Goal: Entertainment & Leisure: Browse casually

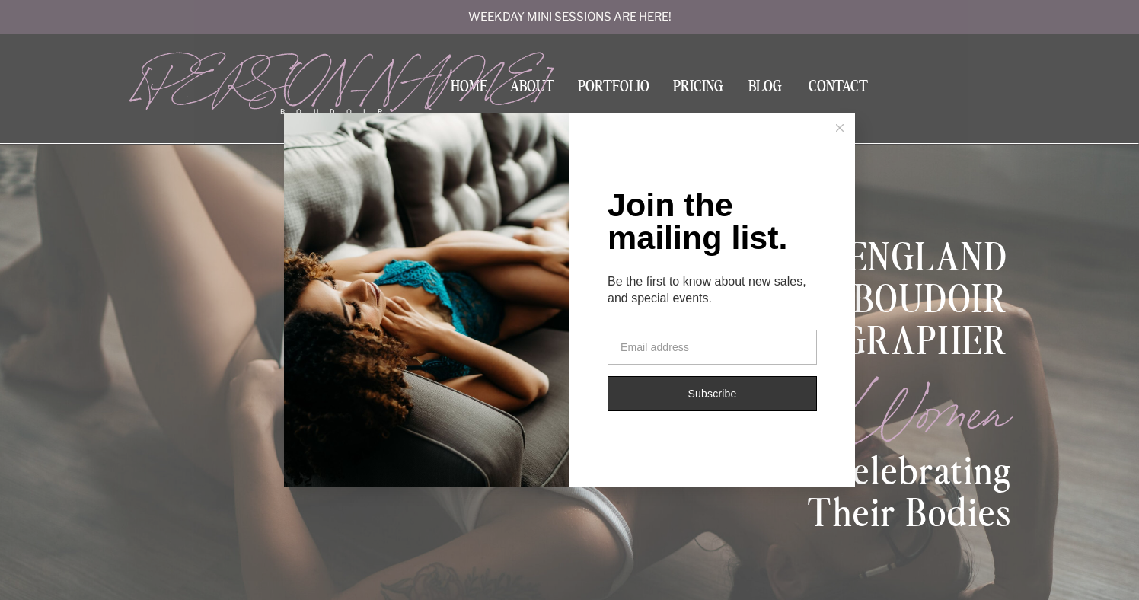
click at [844, 122] on button at bounding box center [839, 128] width 30 height 30
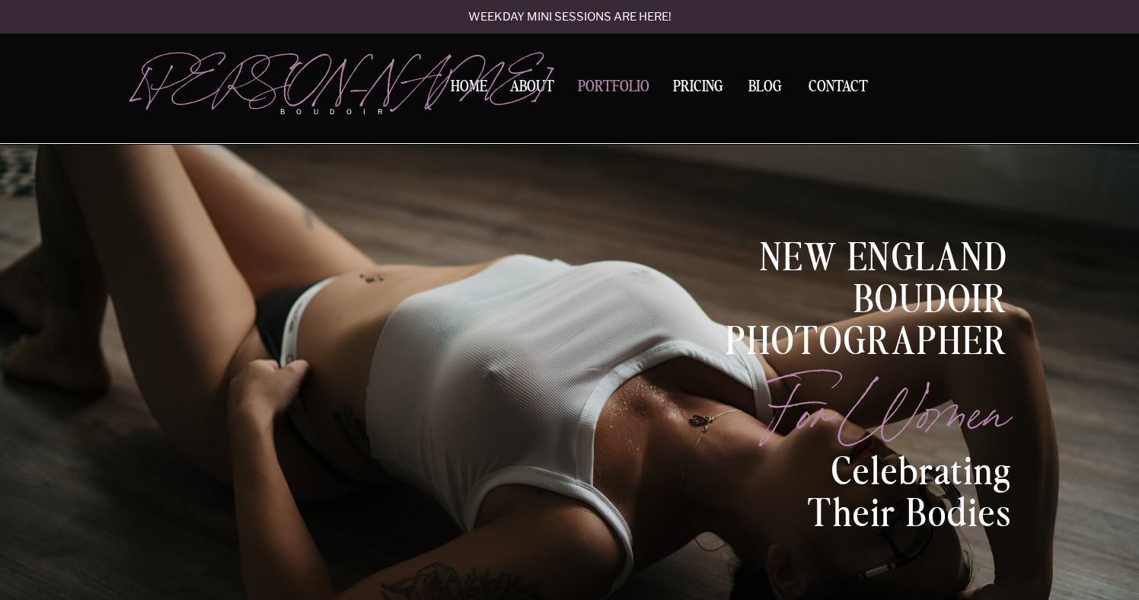
click at [619, 89] on nav "Portfolio" at bounding box center [613, 89] width 82 height 21
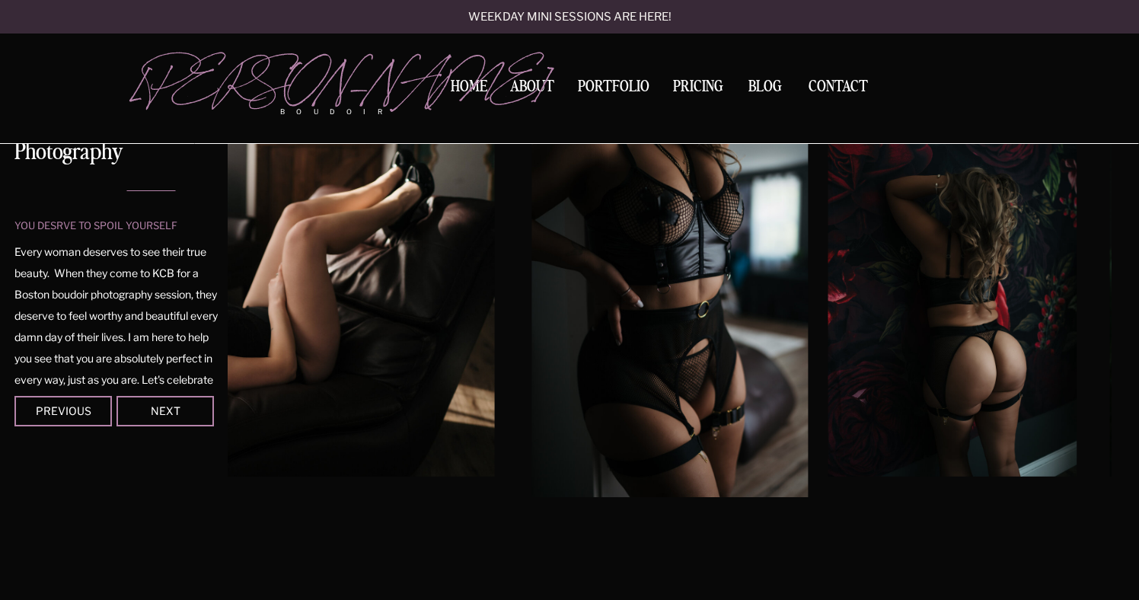
scroll to position [172, 0]
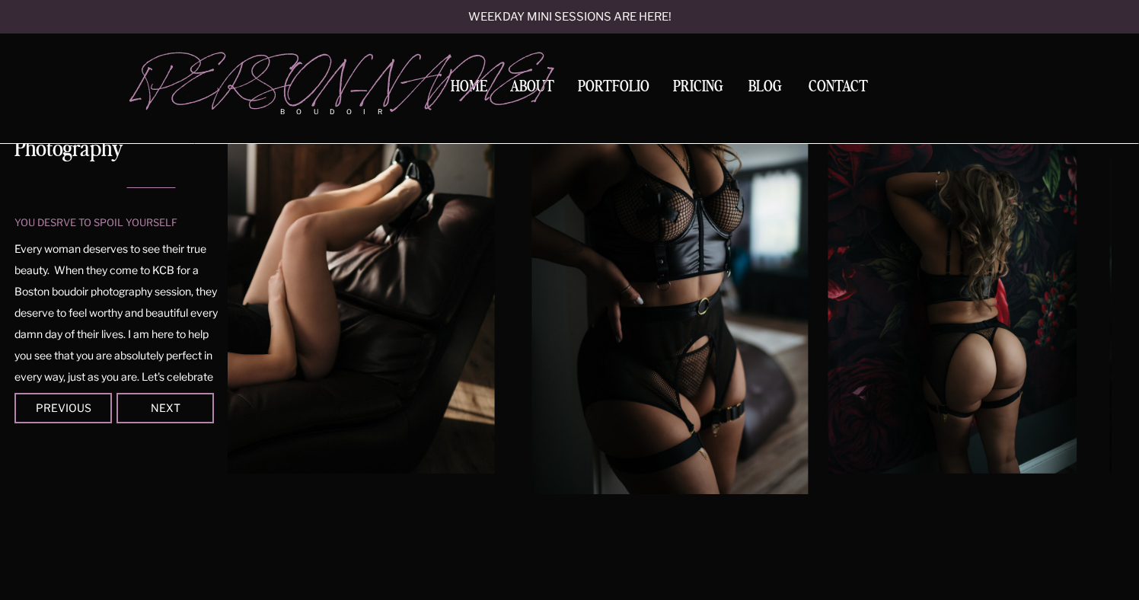
click at [193, 413] on div at bounding box center [164, 408] width 97 height 30
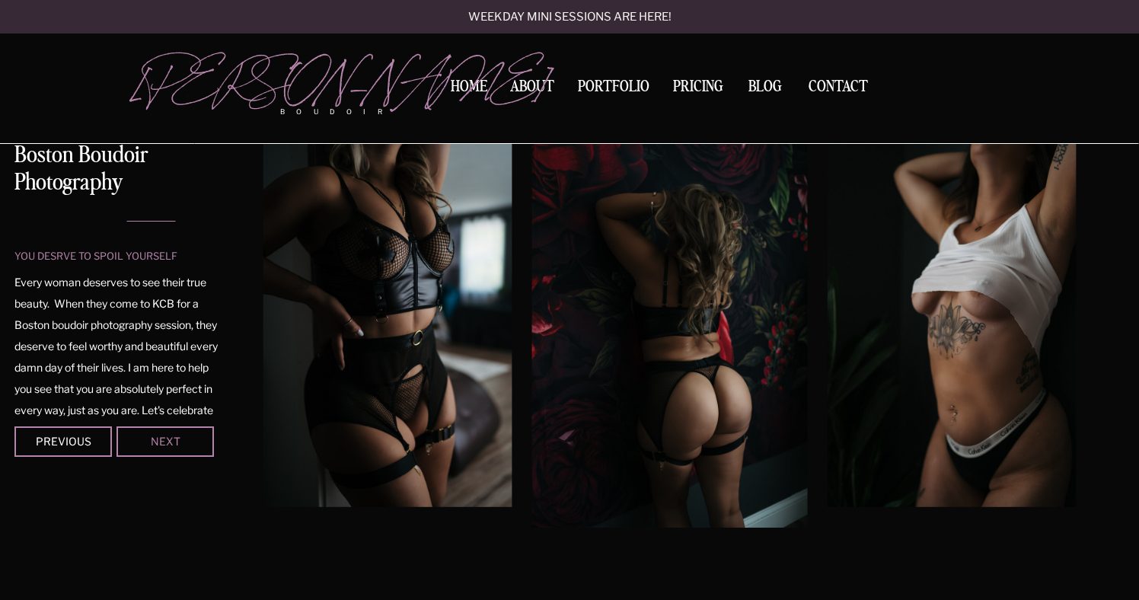
scroll to position [132, 0]
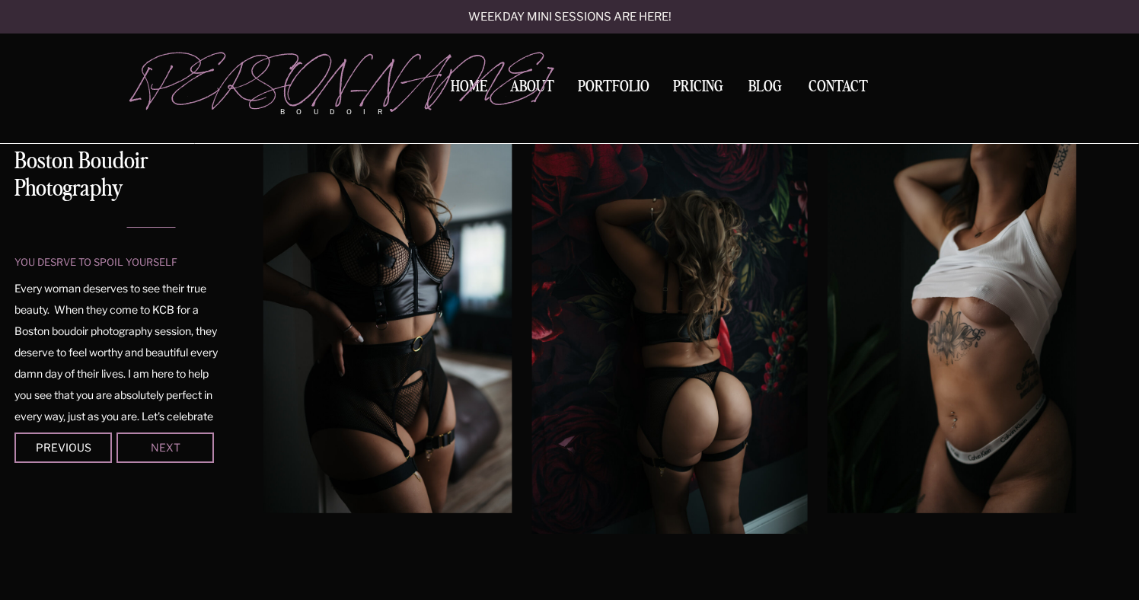
click at [174, 442] on div "Next" at bounding box center [165, 446] width 91 height 9
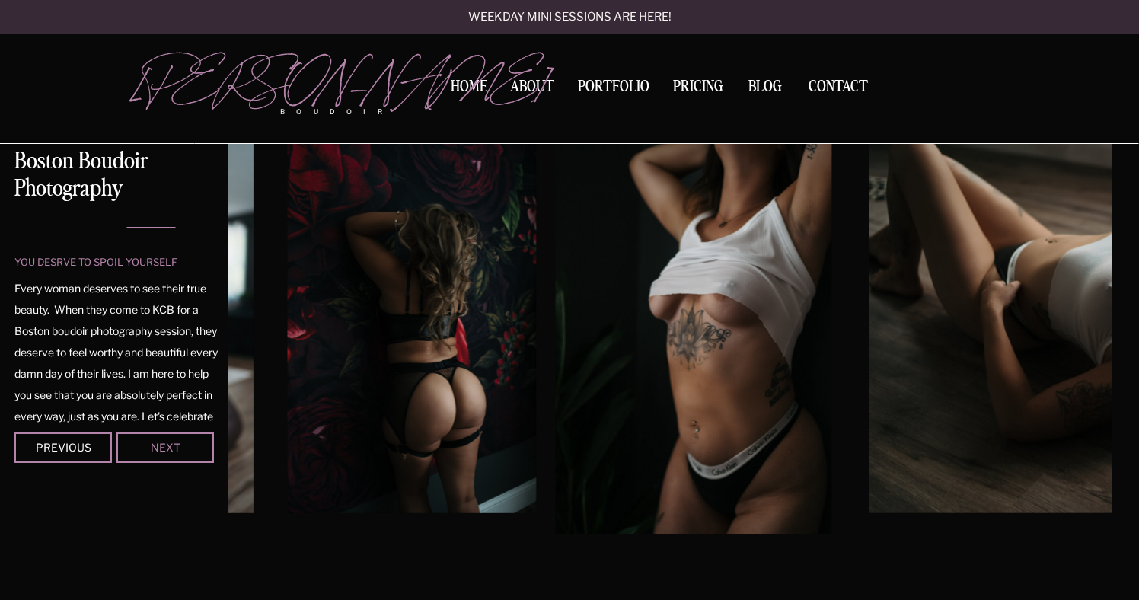
click at [174, 442] on div "Next" at bounding box center [165, 446] width 91 height 9
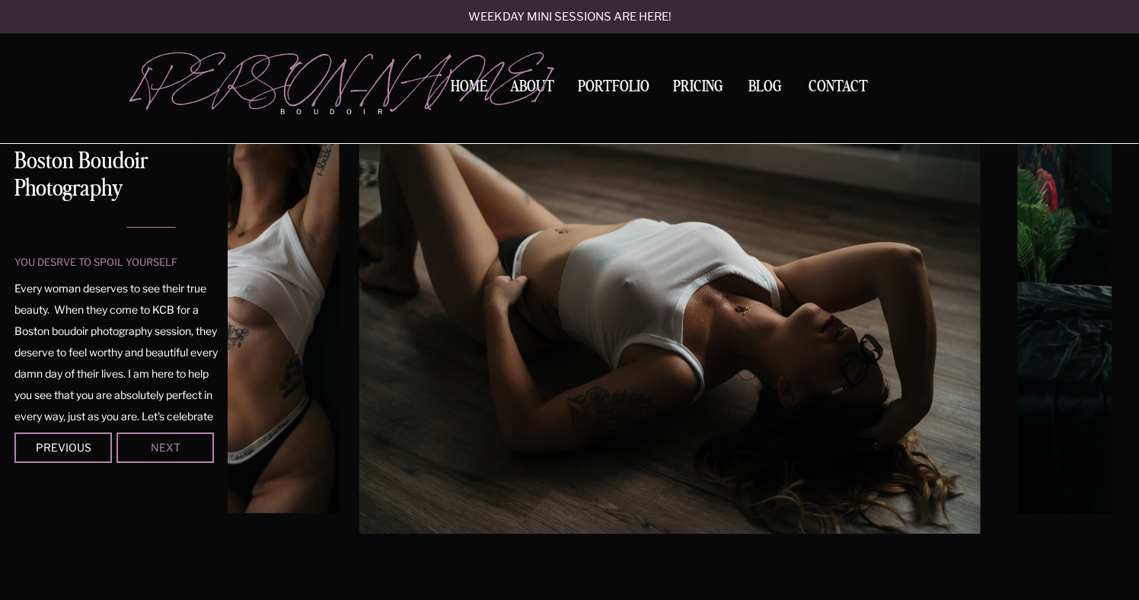
click at [174, 442] on div "Next" at bounding box center [165, 446] width 91 height 9
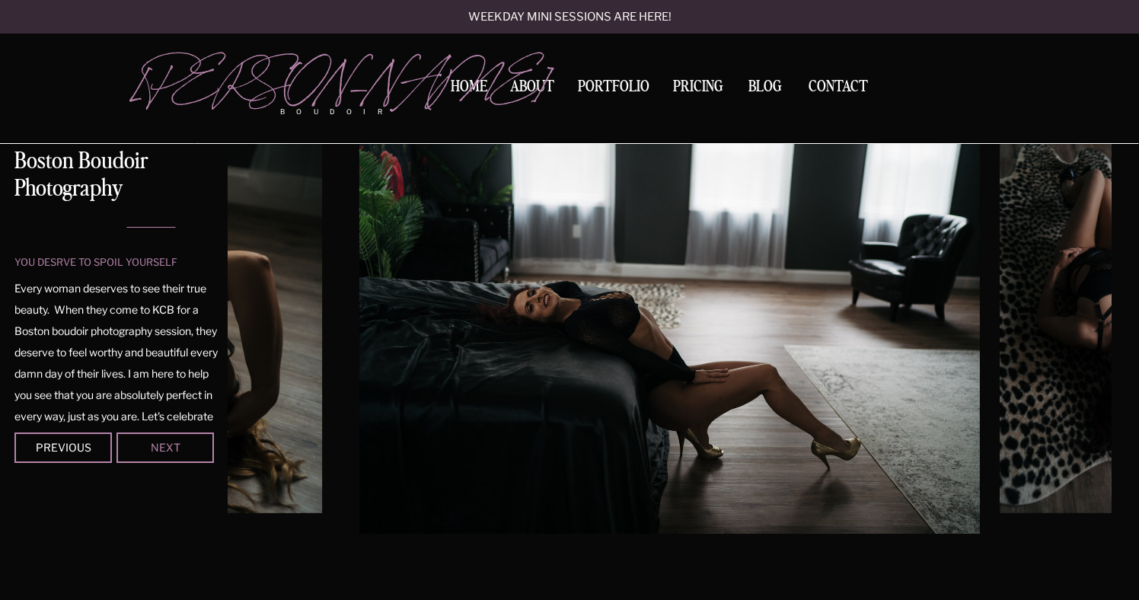
click at [171, 446] on div "Next" at bounding box center [165, 446] width 91 height 9
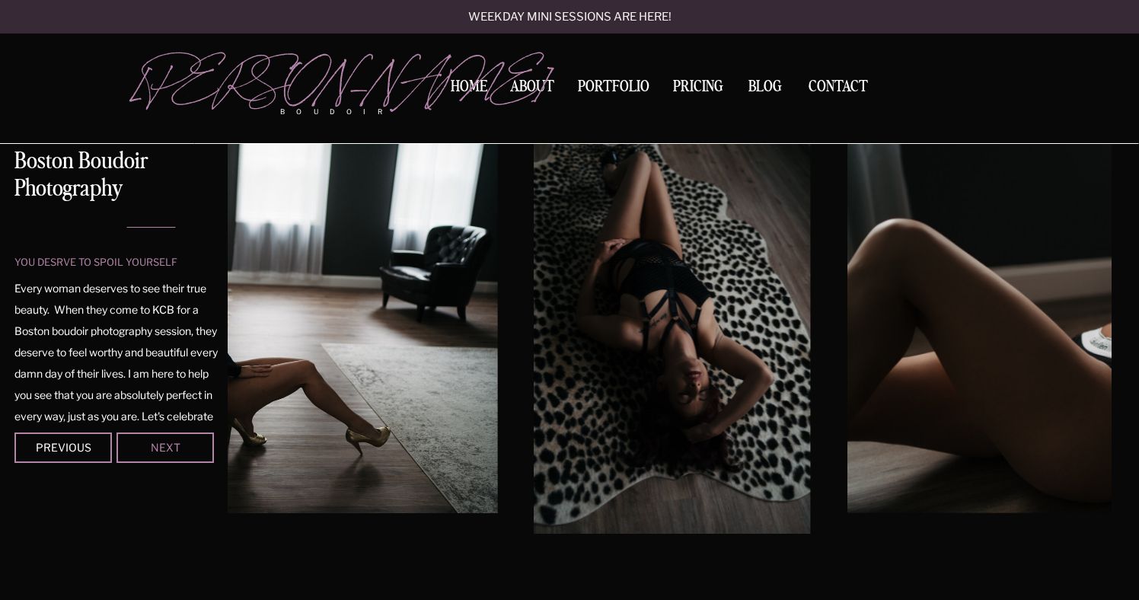
click at [171, 446] on div "Next" at bounding box center [165, 446] width 91 height 9
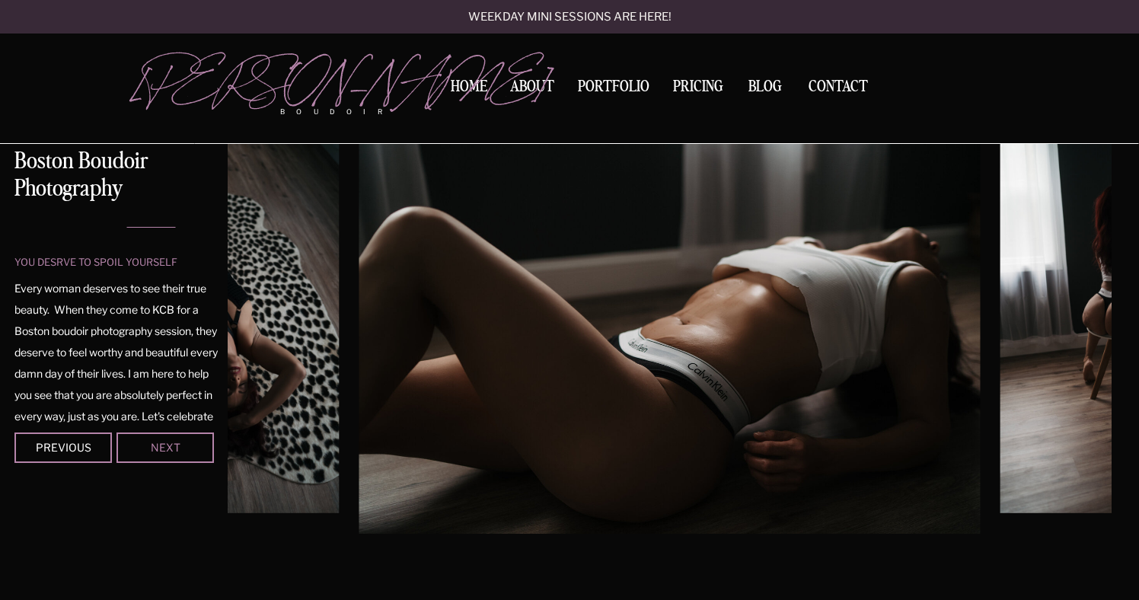
click at [171, 446] on div "Next" at bounding box center [165, 446] width 91 height 9
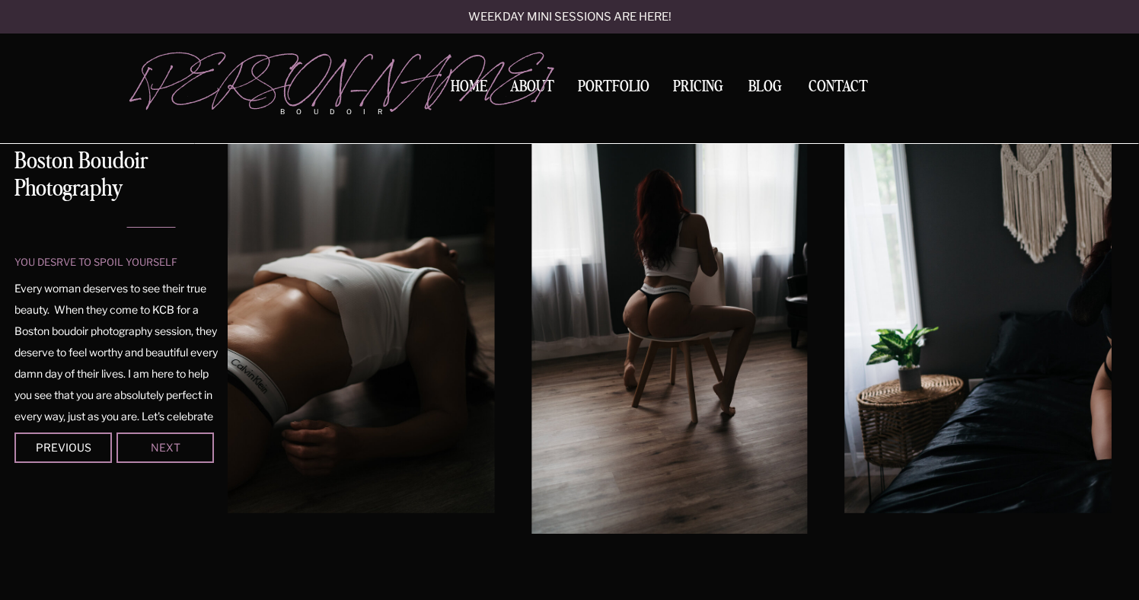
click at [171, 446] on div "Next" at bounding box center [165, 446] width 91 height 9
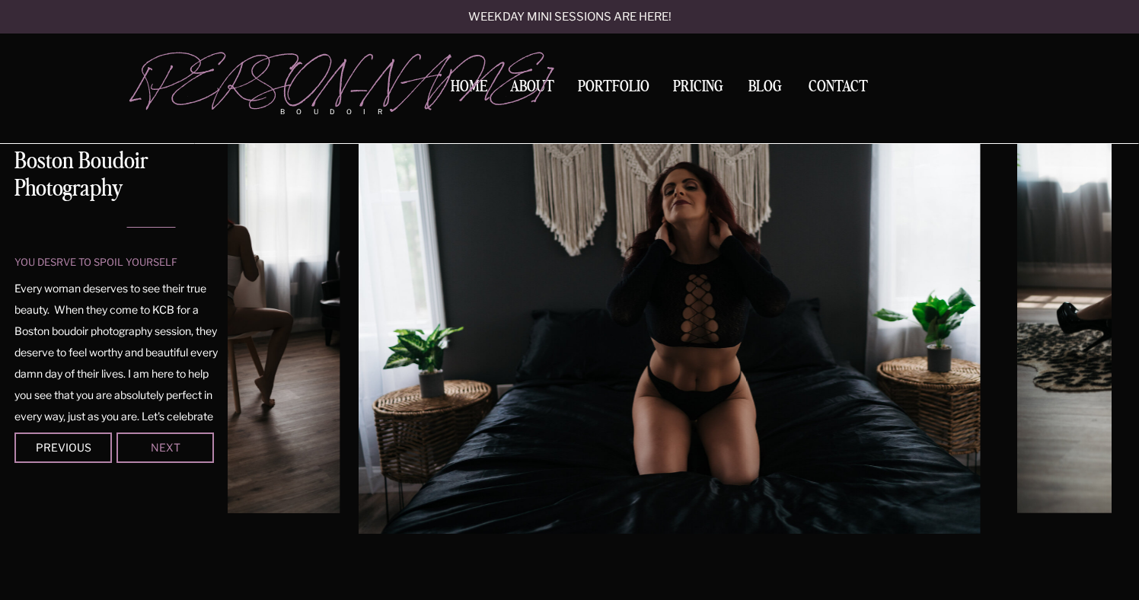
click at [171, 446] on div "Next" at bounding box center [165, 446] width 91 height 9
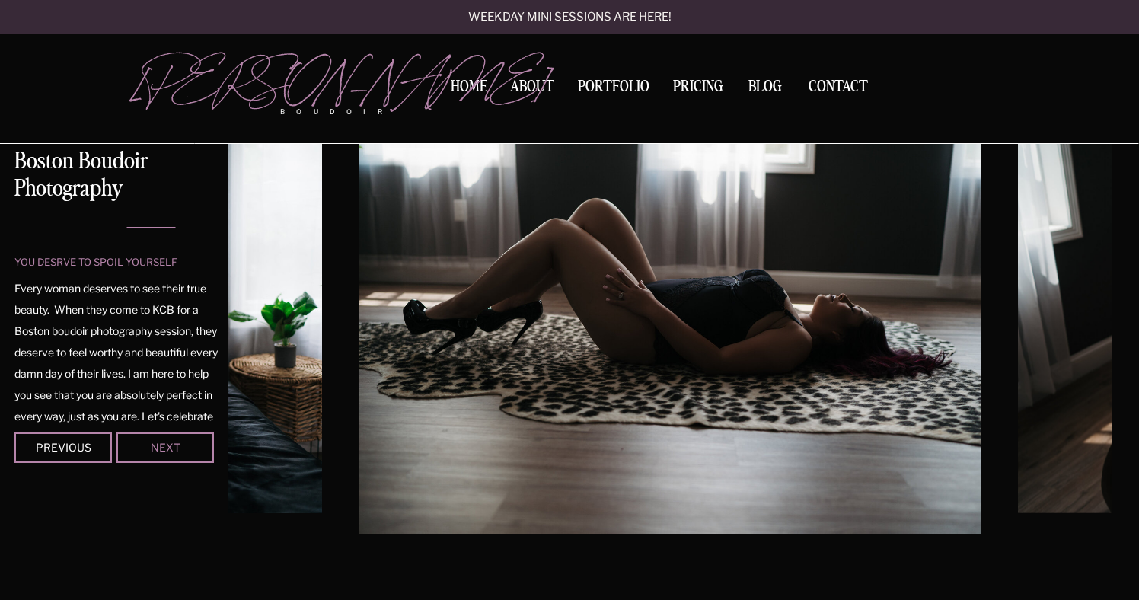
click at [171, 446] on div "Next" at bounding box center [165, 446] width 91 height 9
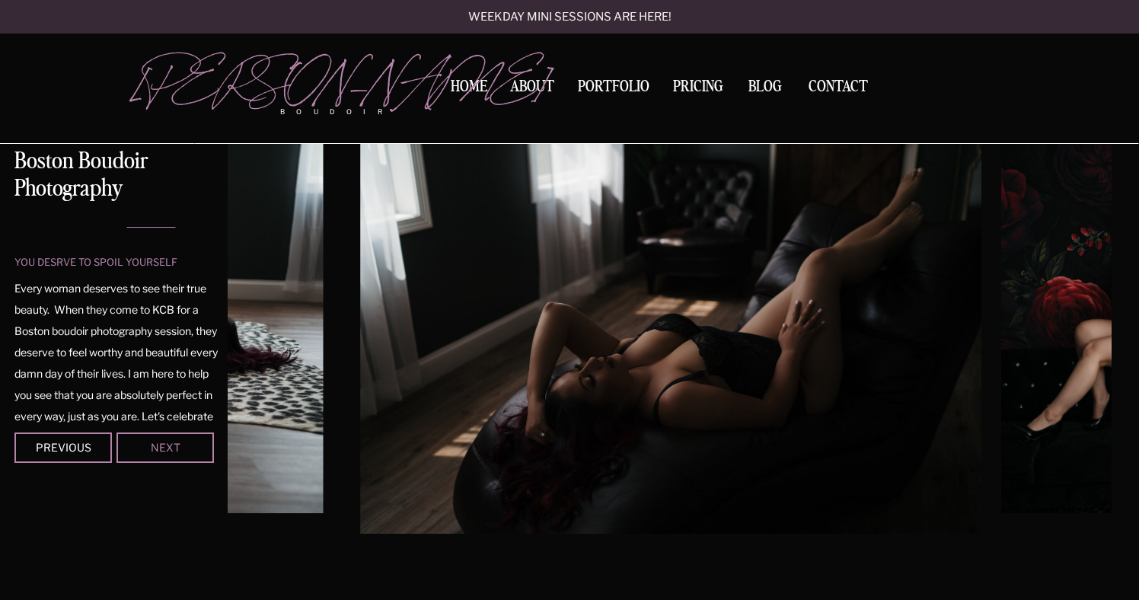
click at [171, 446] on div "Next" at bounding box center [165, 446] width 91 height 9
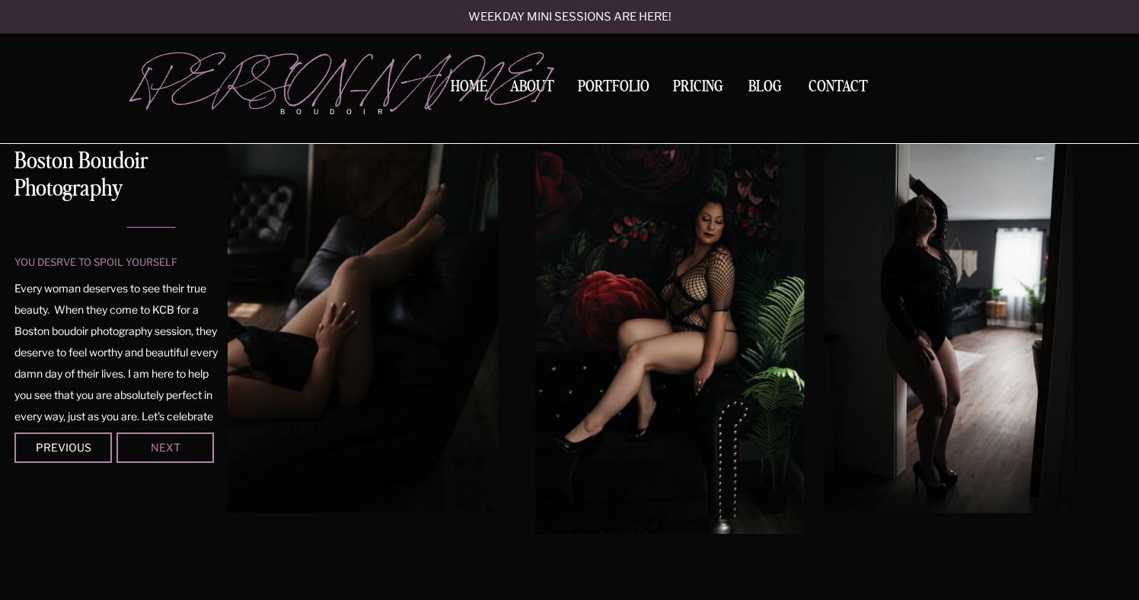
click at [171, 446] on div "Next" at bounding box center [165, 446] width 91 height 9
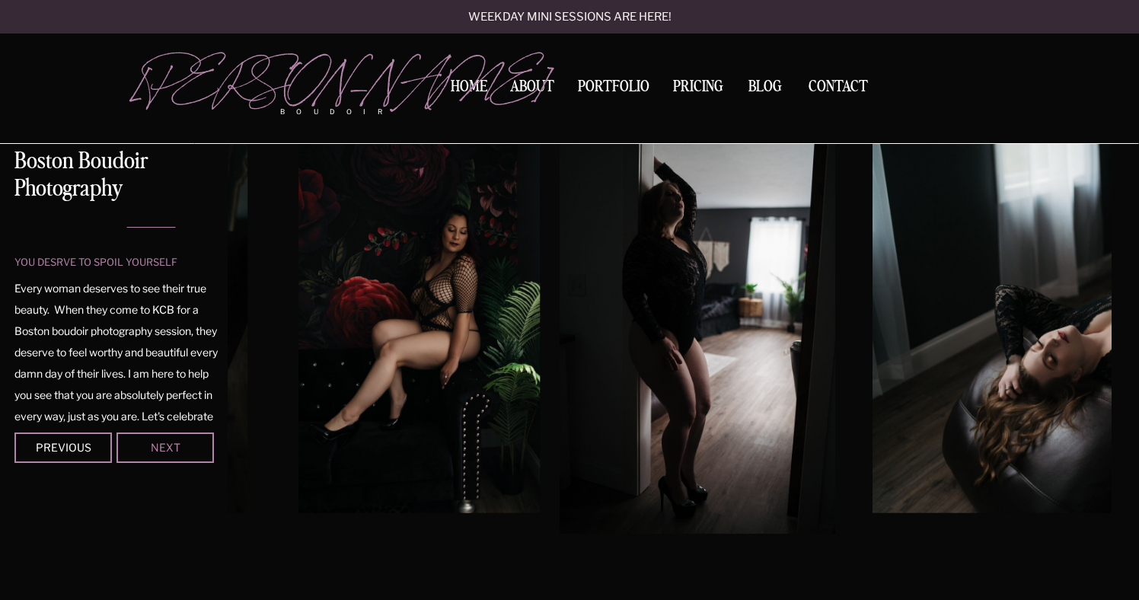
click at [171, 446] on div "Next" at bounding box center [165, 446] width 91 height 9
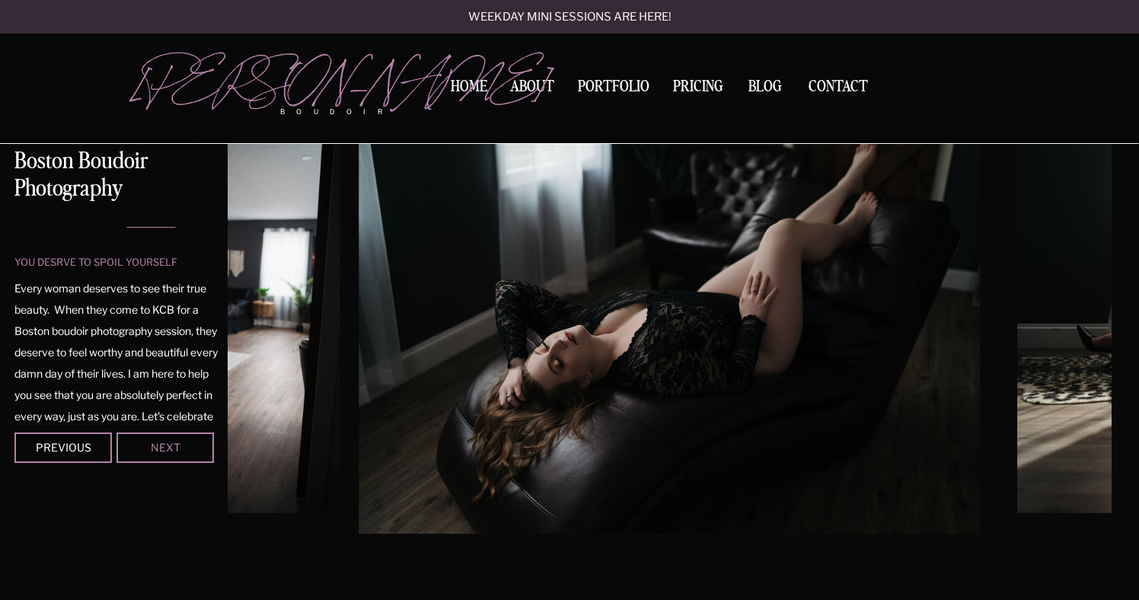
click at [171, 446] on div "Next" at bounding box center [165, 446] width 91 height 9
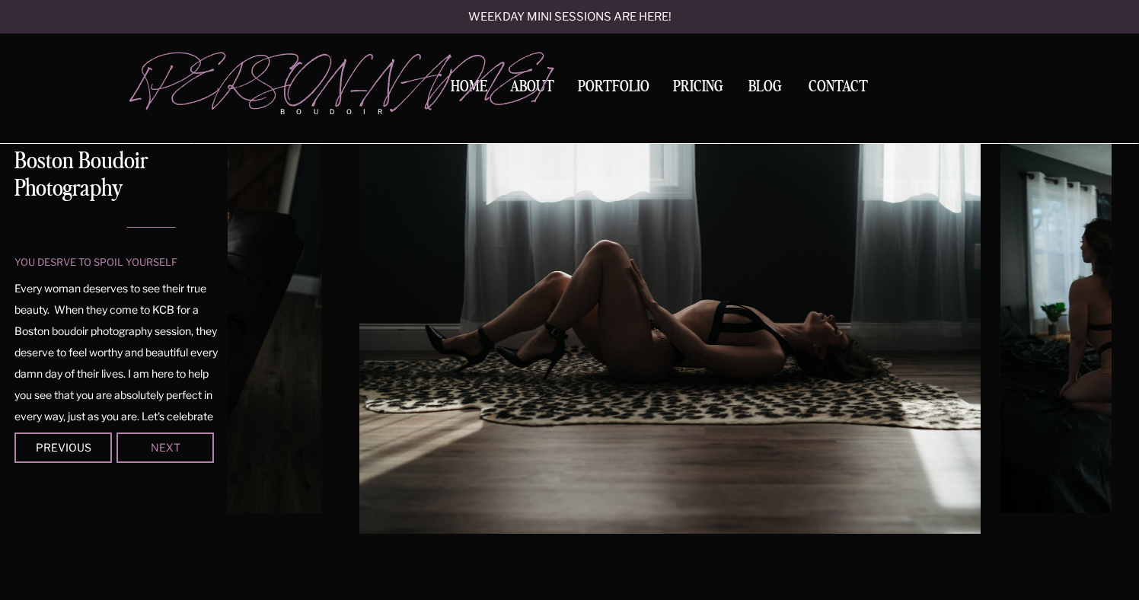
click at [171, 446] on div "Next" at bounding box center [165, 446] width 91 height 9
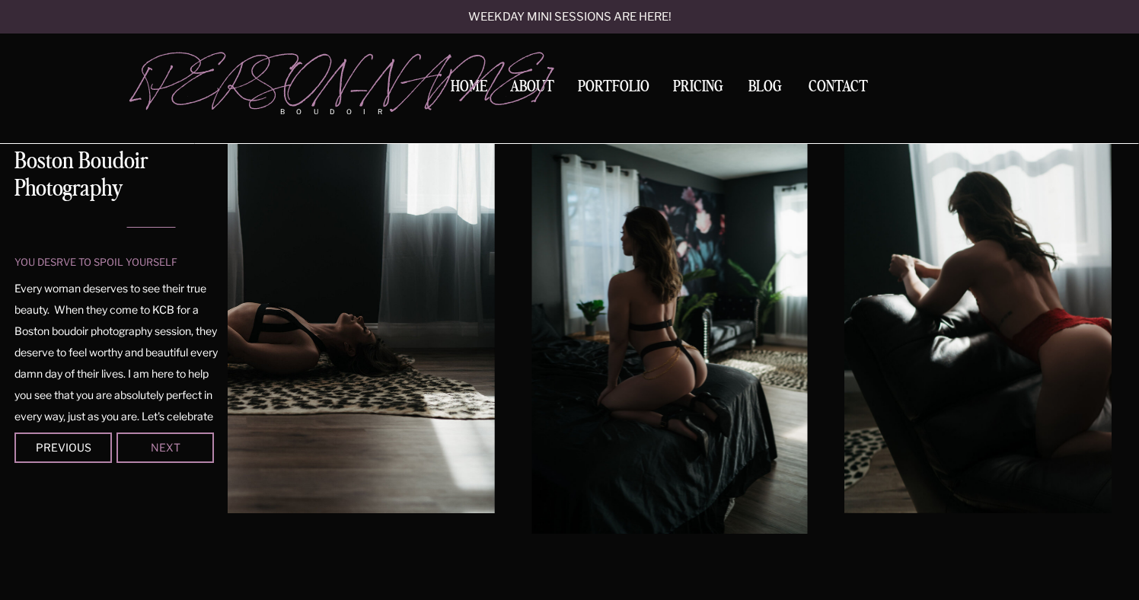
click at [171, 446] on div "Next" at bounding box center [165, 446] width 91 height 9
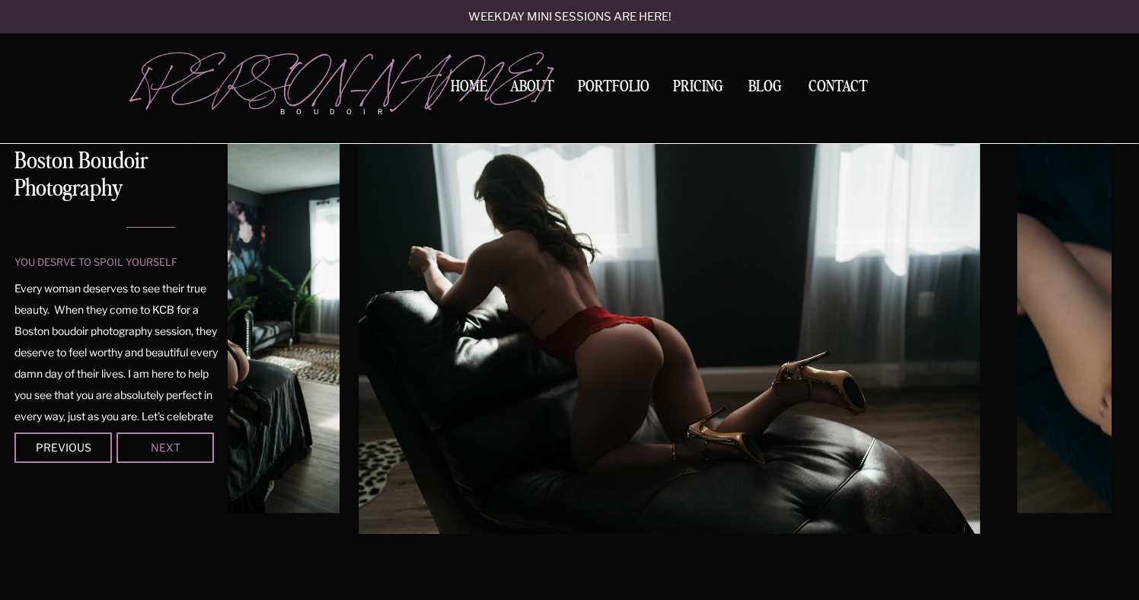
click at [171, 446] on div "Next" at bounding box center [165, 446] width 91 height 9
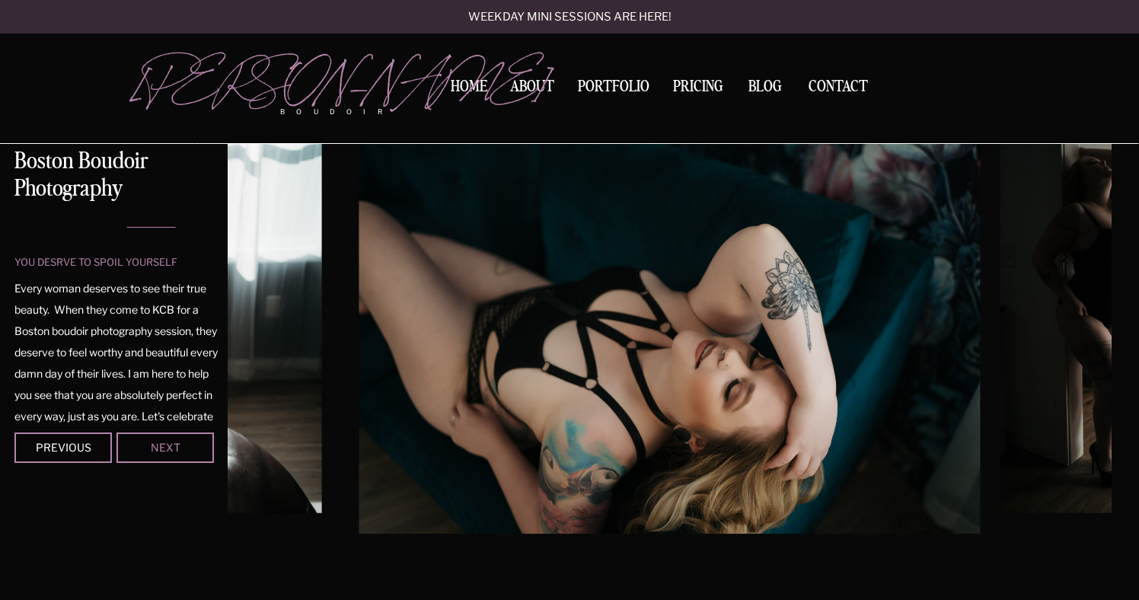
click at [171, 446] on div "Next" at bounding box center [165, 446] width 91 height 9
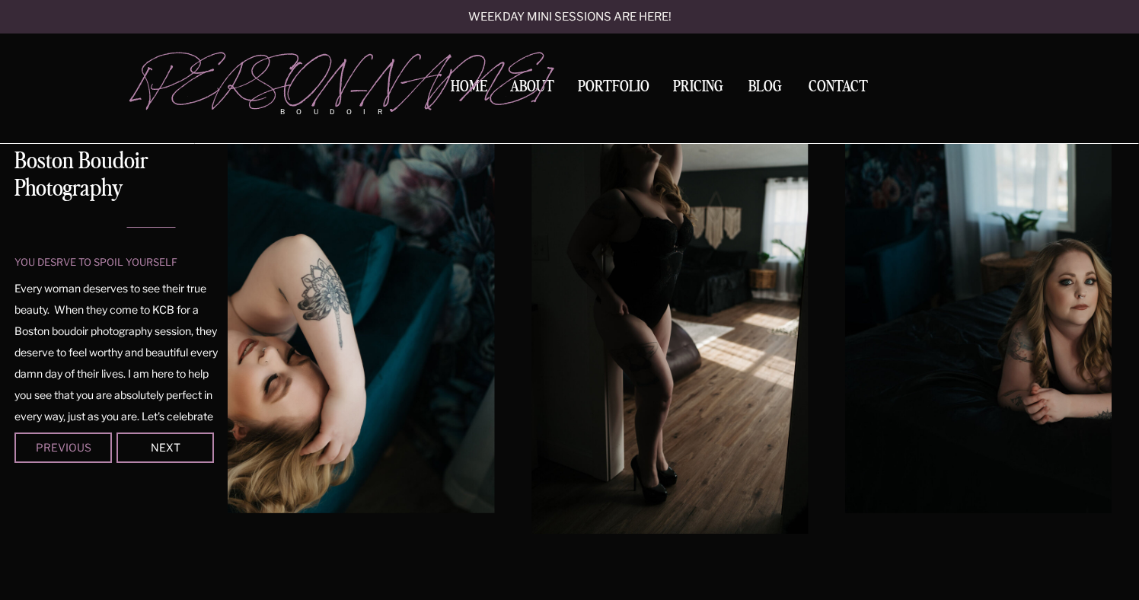
click at [95, 443] on div "Previous" at bounding box center [63, 446] width 91 height 9
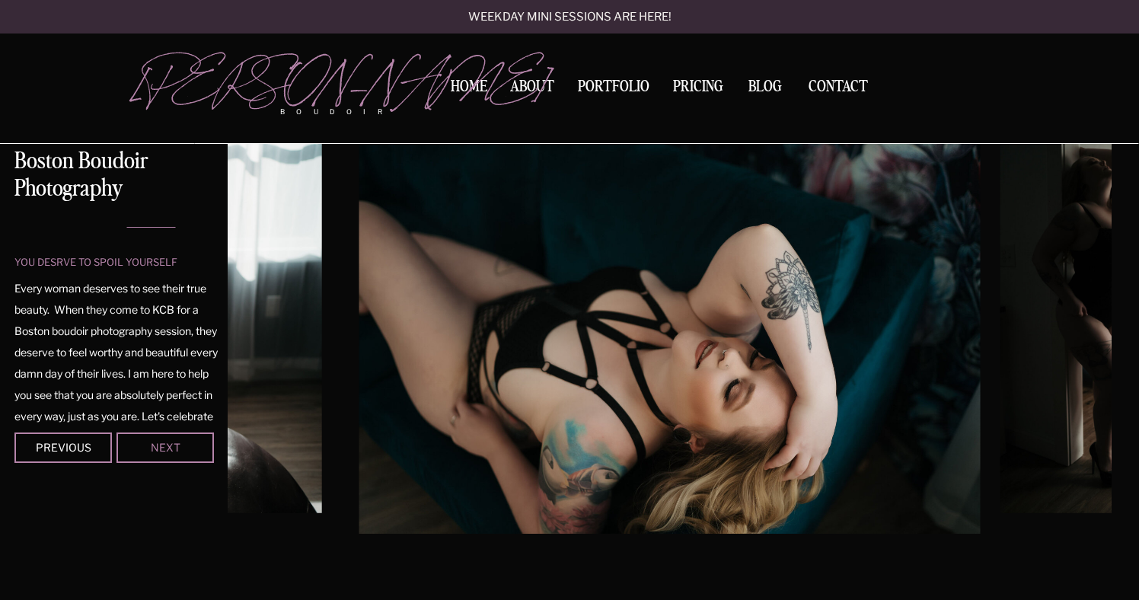
click at [154, 443] on div "Next" at bounding box center [165, 446] width 91 height 9
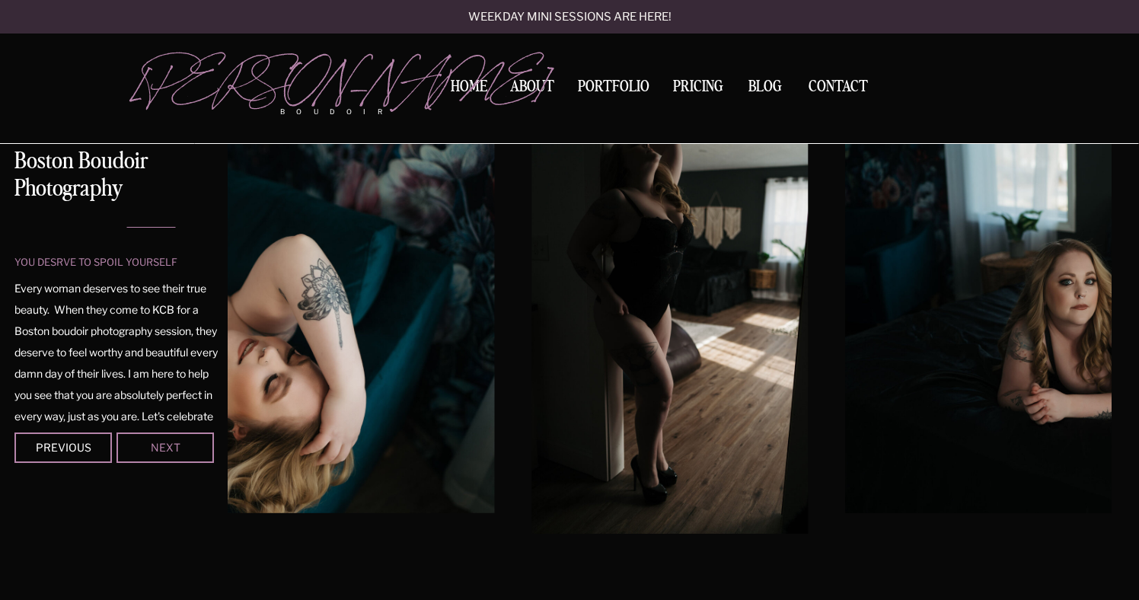
click at [154, 443] on div "Next" at bounding box center [165, 446] width 91 height 9
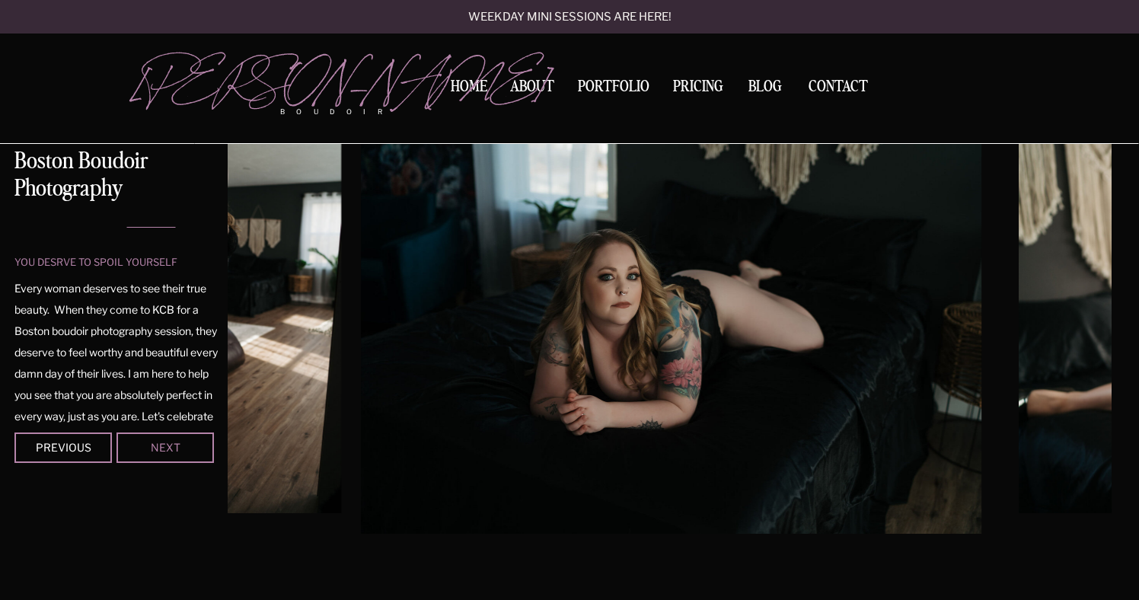
click at [154, 443] on div "Next" at bounding box center [165, 446] width 91 height 9
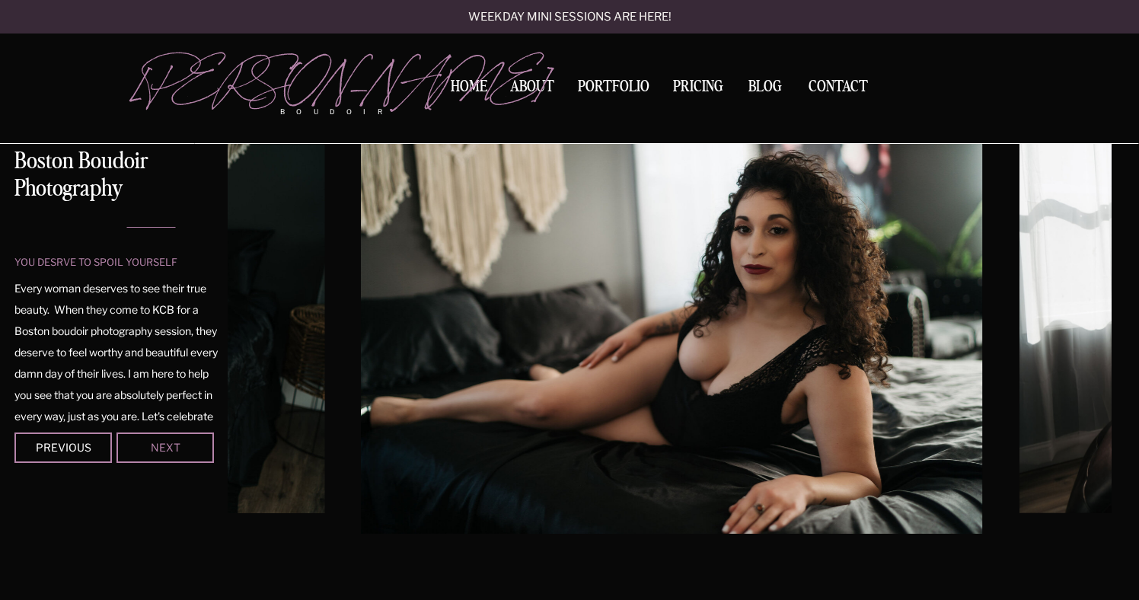
click at [154, 443] on div "Next" at bounding box center [165, 446] width 91 height 9
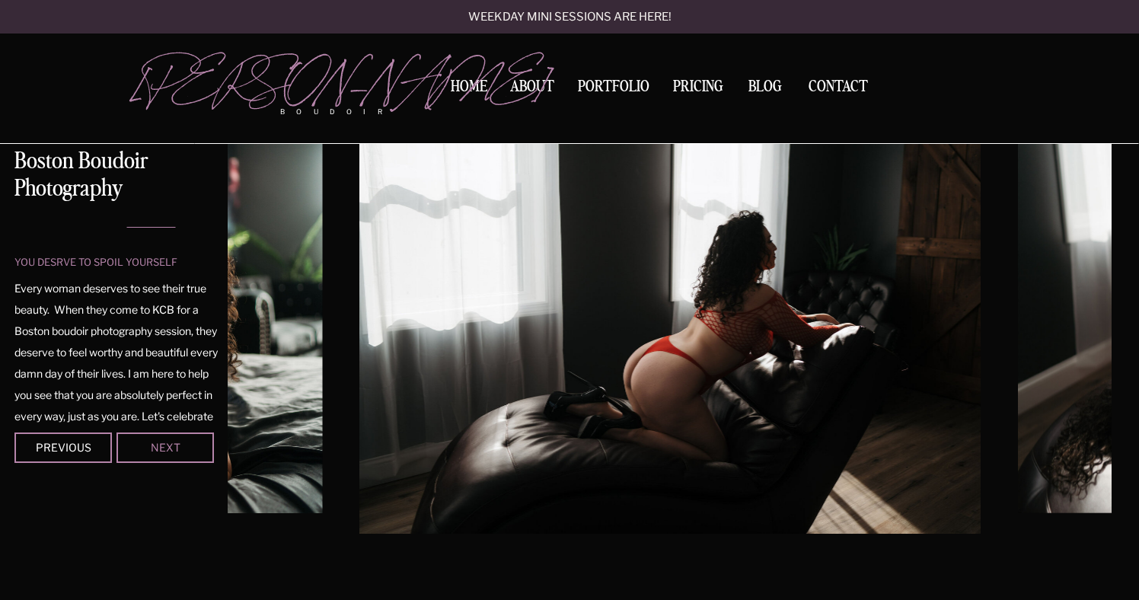
click at [154, 443] on div "Next" at bounding box center [165, 446] width 91 height 9
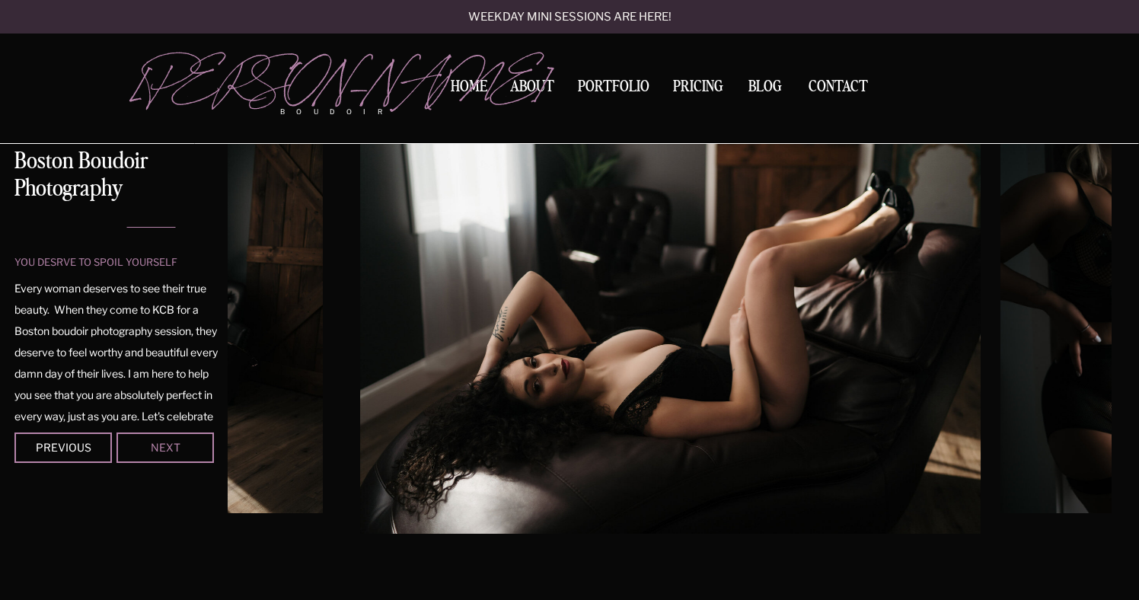
click at [154, 443] on div "Next" at bounding box center [165, 446] width 91 height 9
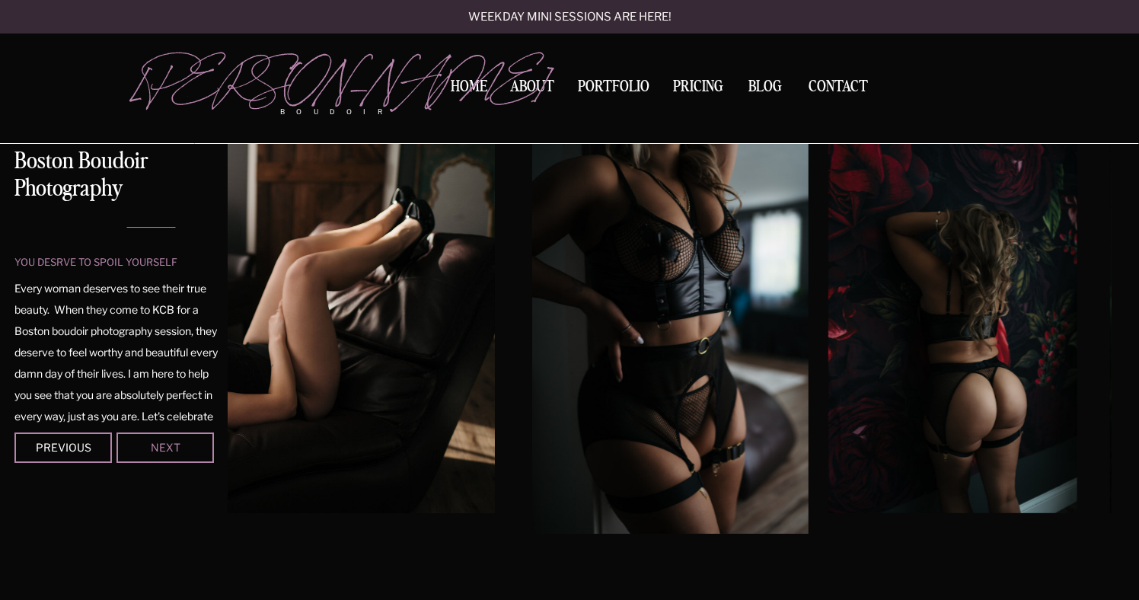
click at [154, 443] on div "Next" at bounding box center [165, 446] width 91 height 9
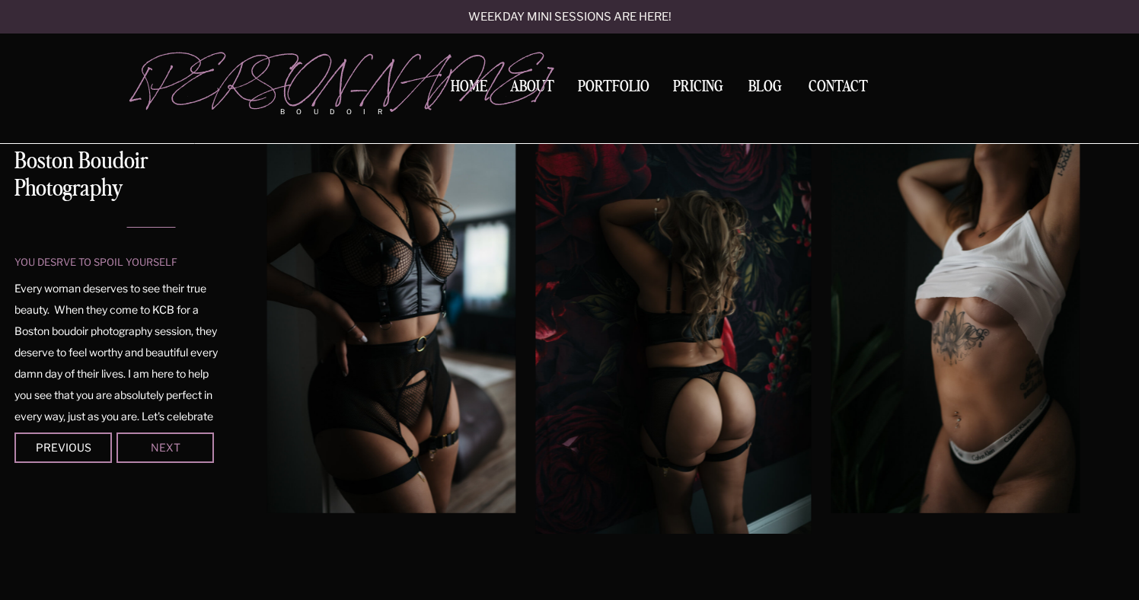
click at [154, 443] on div "Next" at bounding box center [165, 446] width 91 height 9
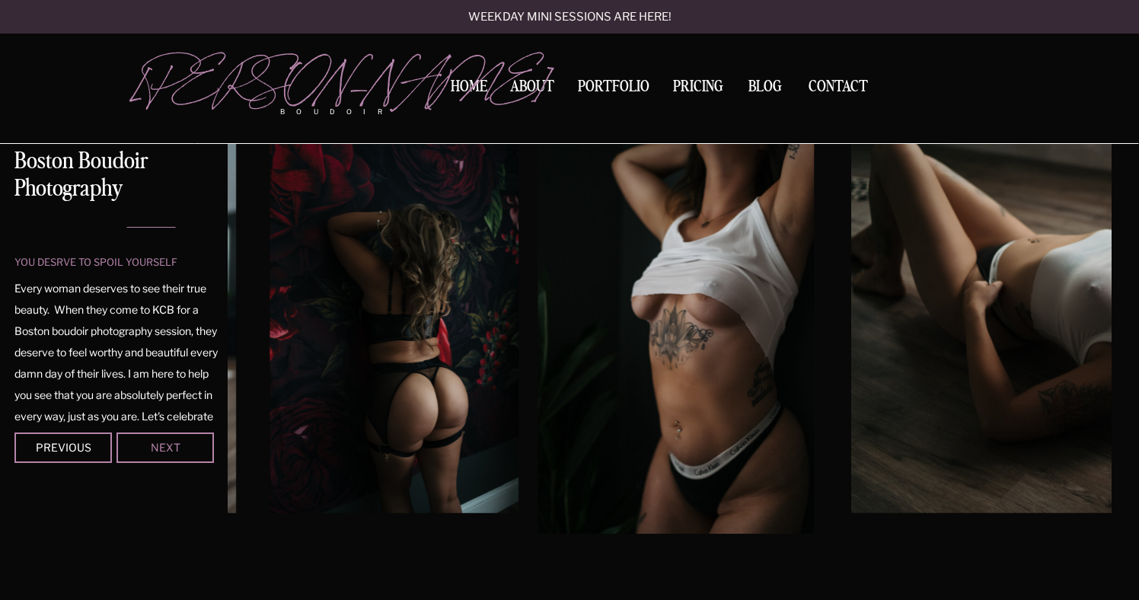
click at [154, 443] on div "Next" at bounding box center [165, 446] width 91 height 9
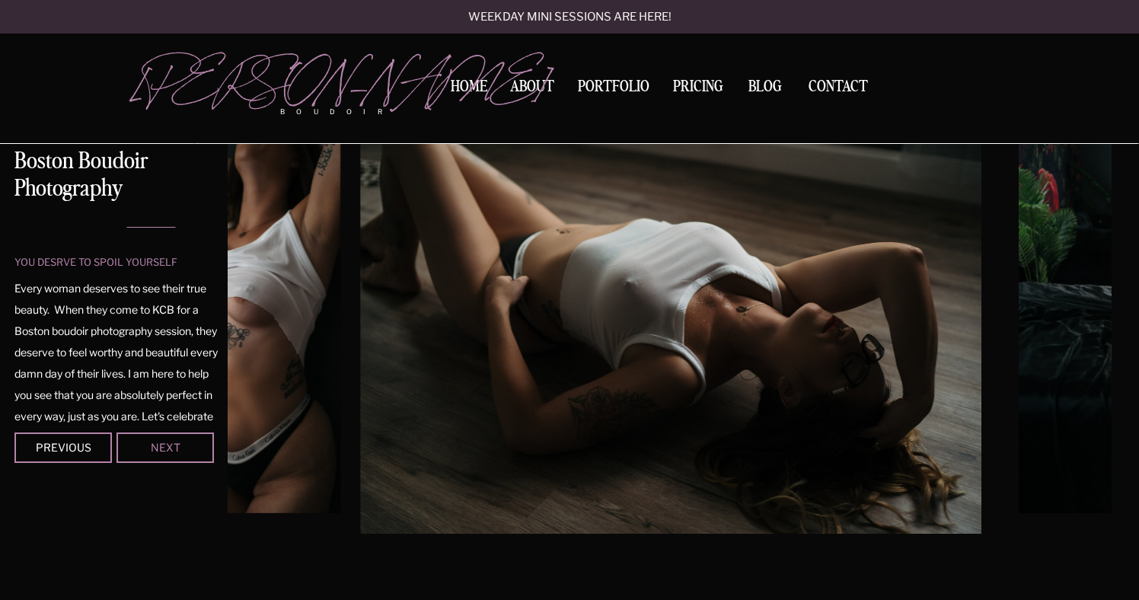
click at [154, 443] on div "Next" at bounding box center [165, 446] width 91 height 9
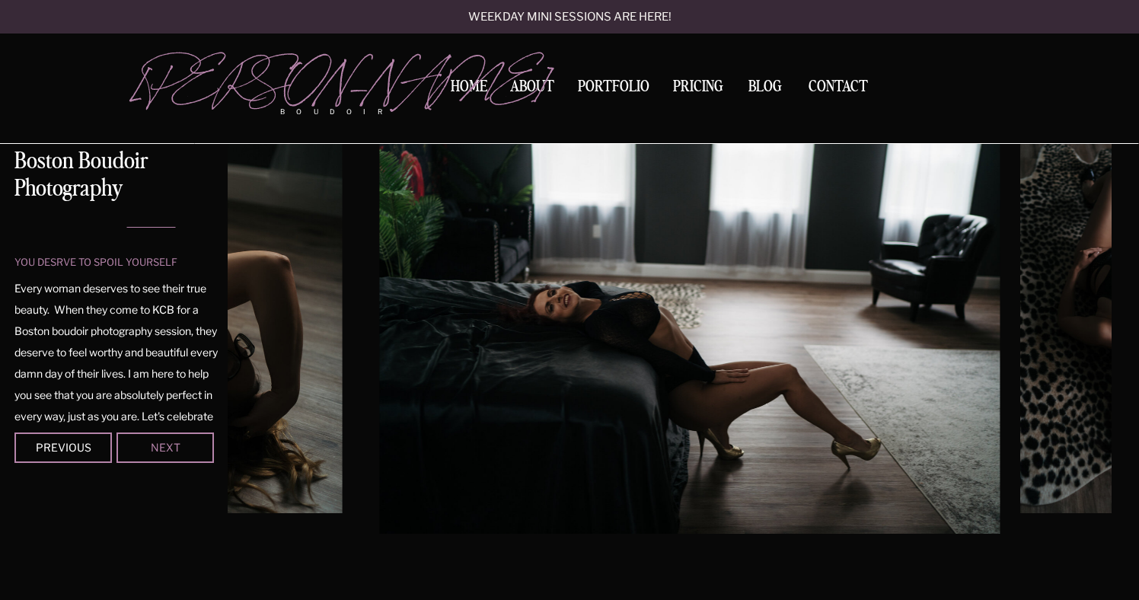
click at [154, 443] on div "Next" at bounding box center [165, 446] width 91 height 9
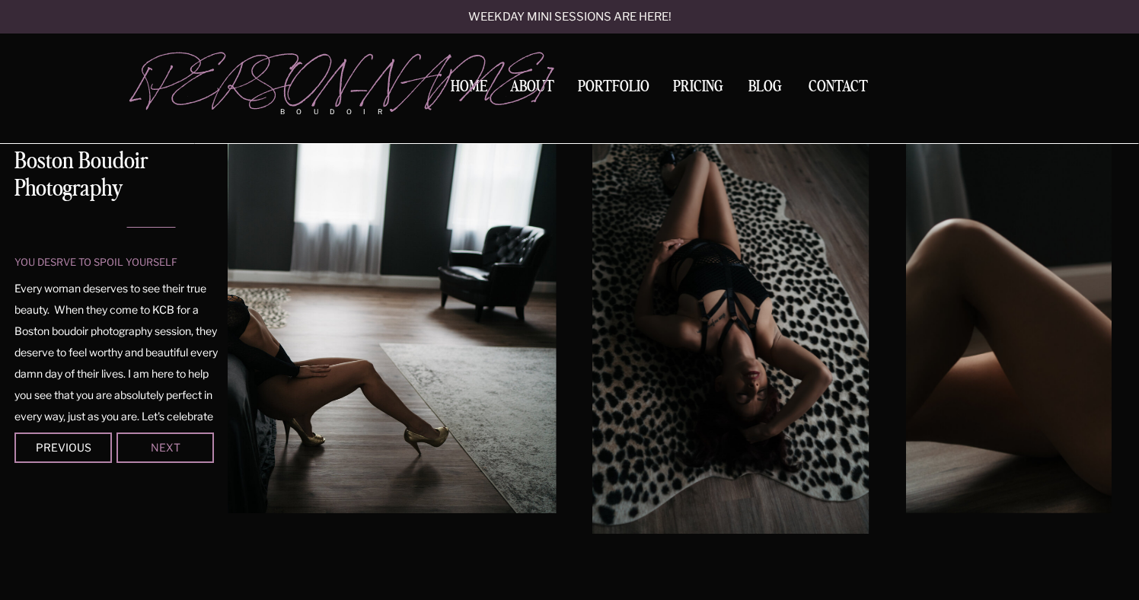
click at [154, 443] on div "Next" at bounding box center [165, 446] width 91 height 9
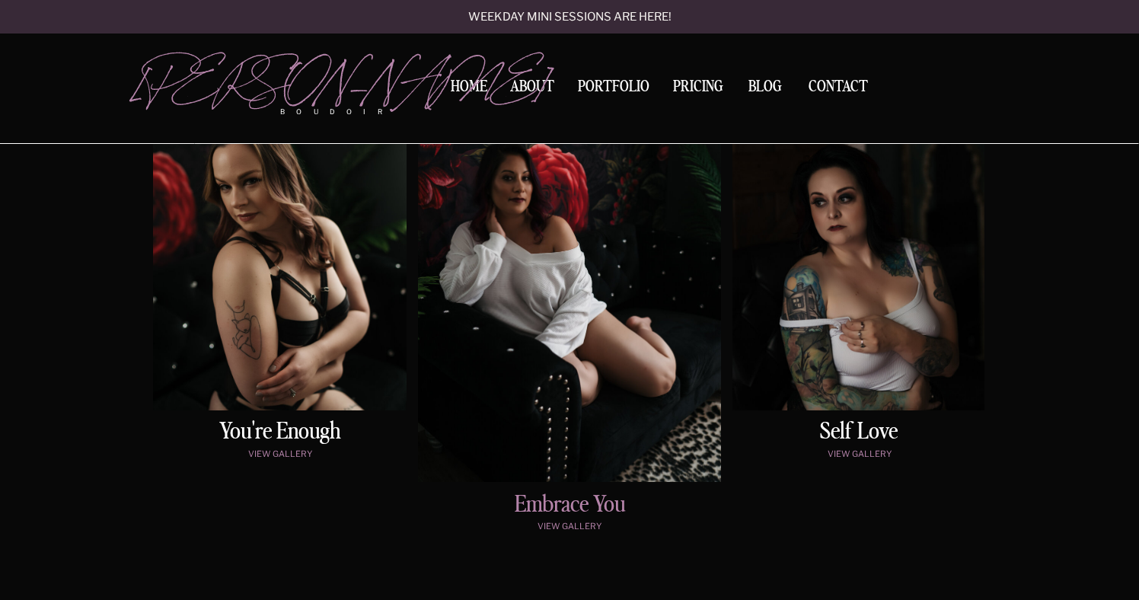
scroll to position [806, 0]
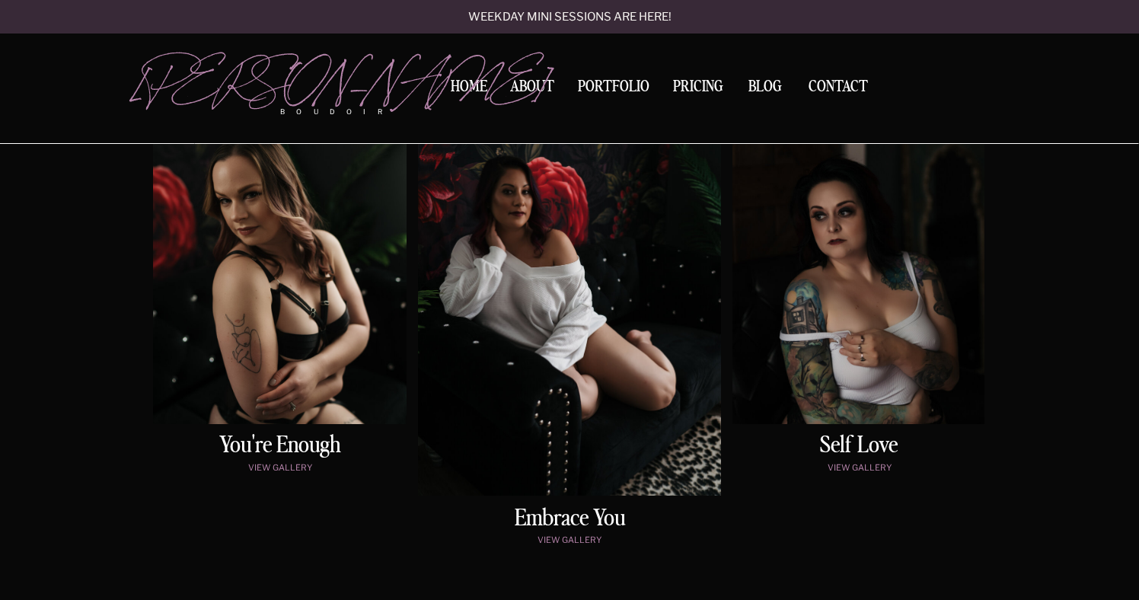
click at [276, 471] on p "view gallery" at bounding box center [280, 469] width 247 height 13
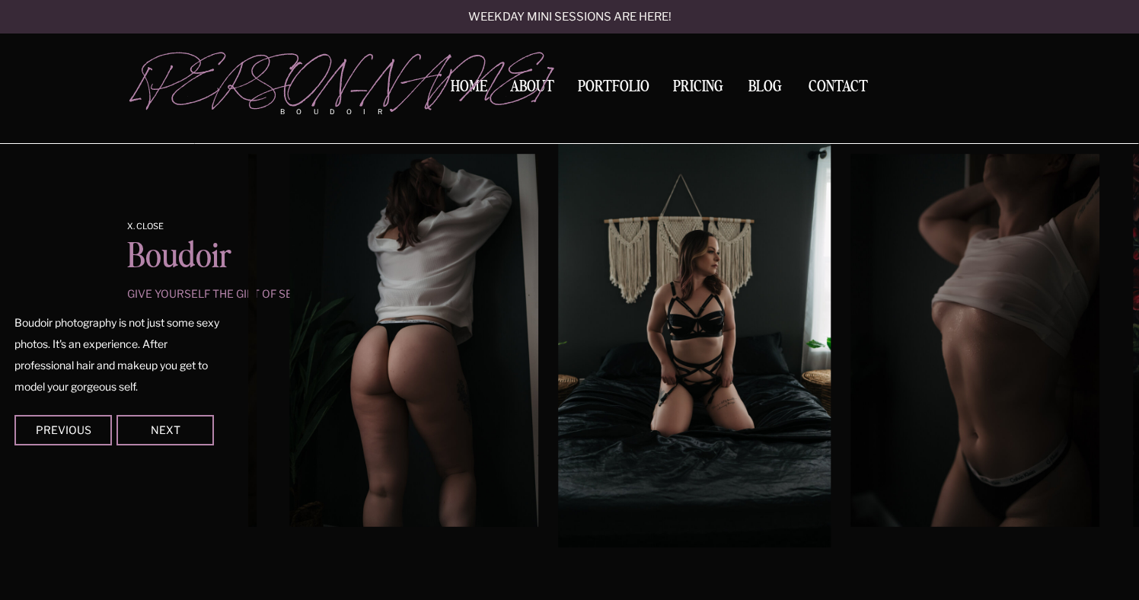
scroll to position [1395, 0]
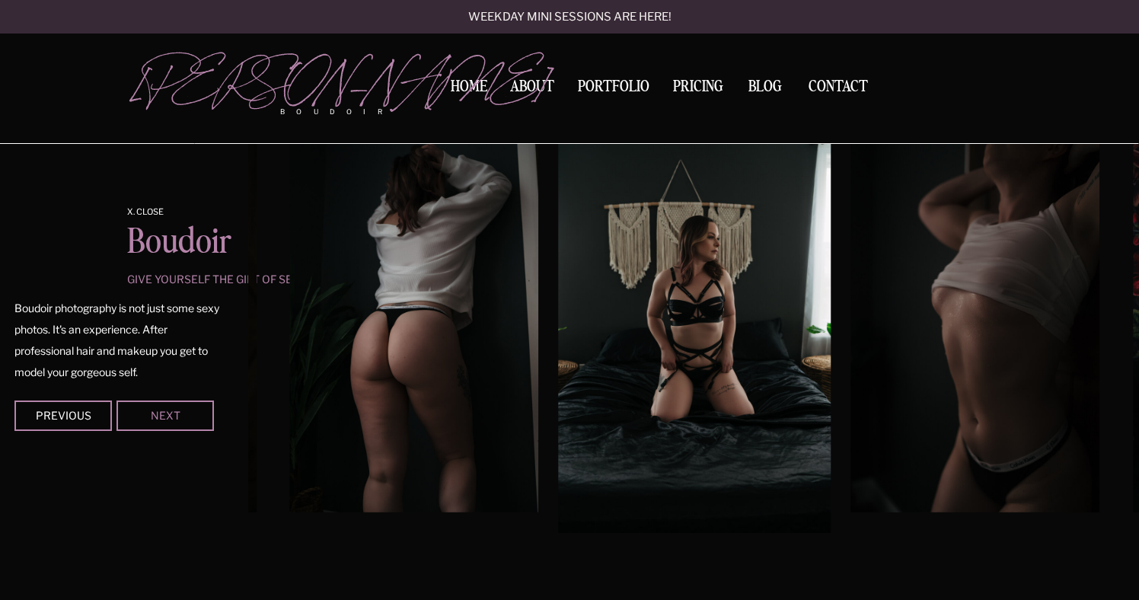
click at [170, 416] on div "Next" at bounding box center [165, 414] width 91 height 9
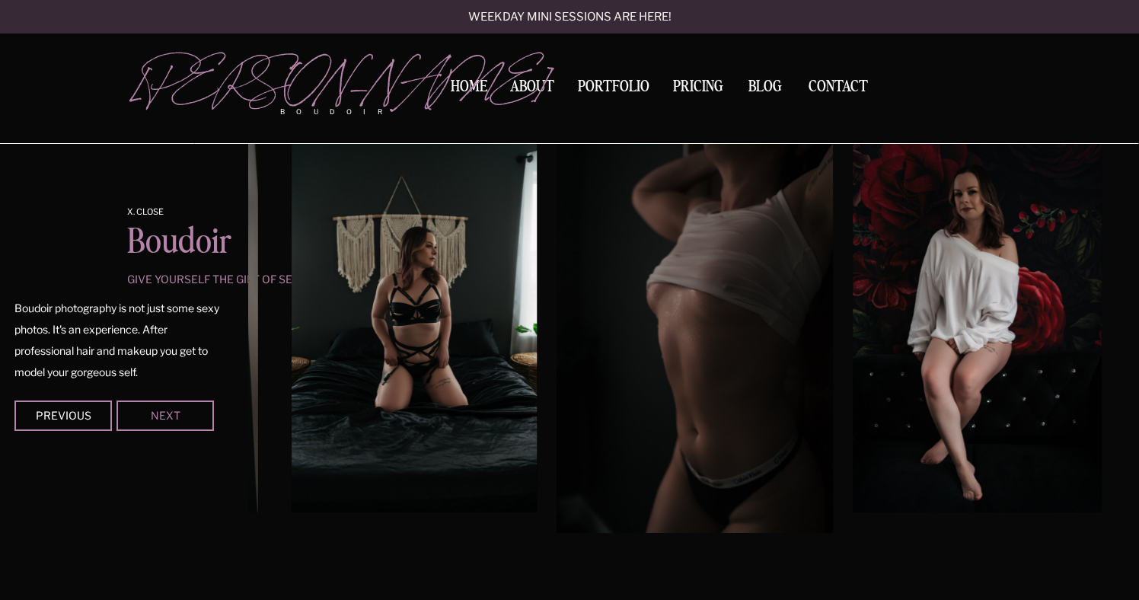
click at [170, 416] on div "Next" at bounding box center [165, 414] width 91 height 9
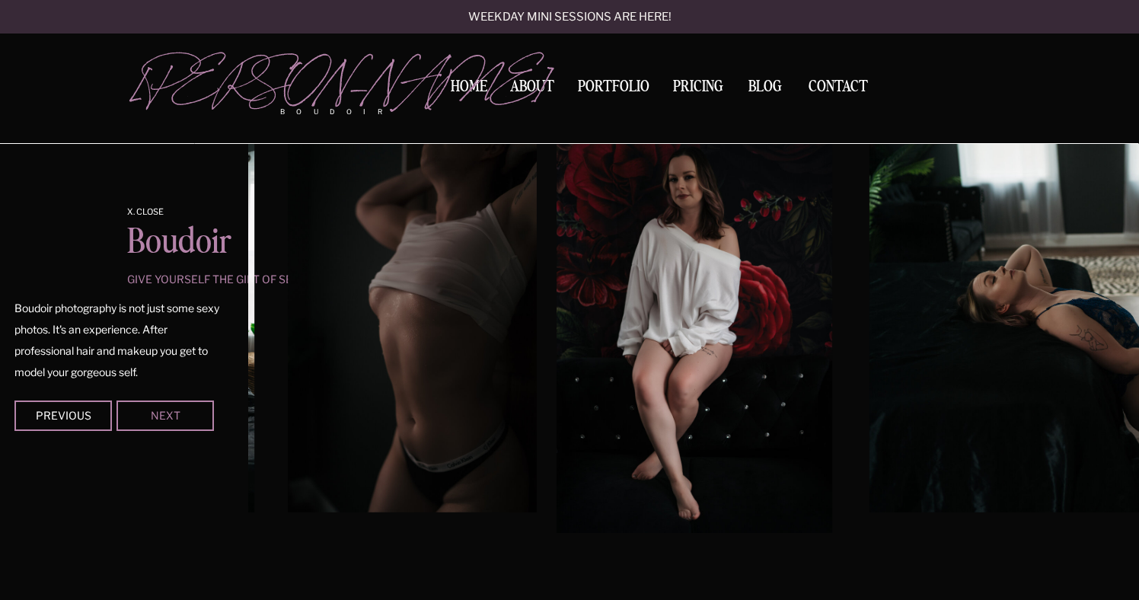
click at [170, 416] on div "Next" at bounding box center [165, 414] width 91 height 9
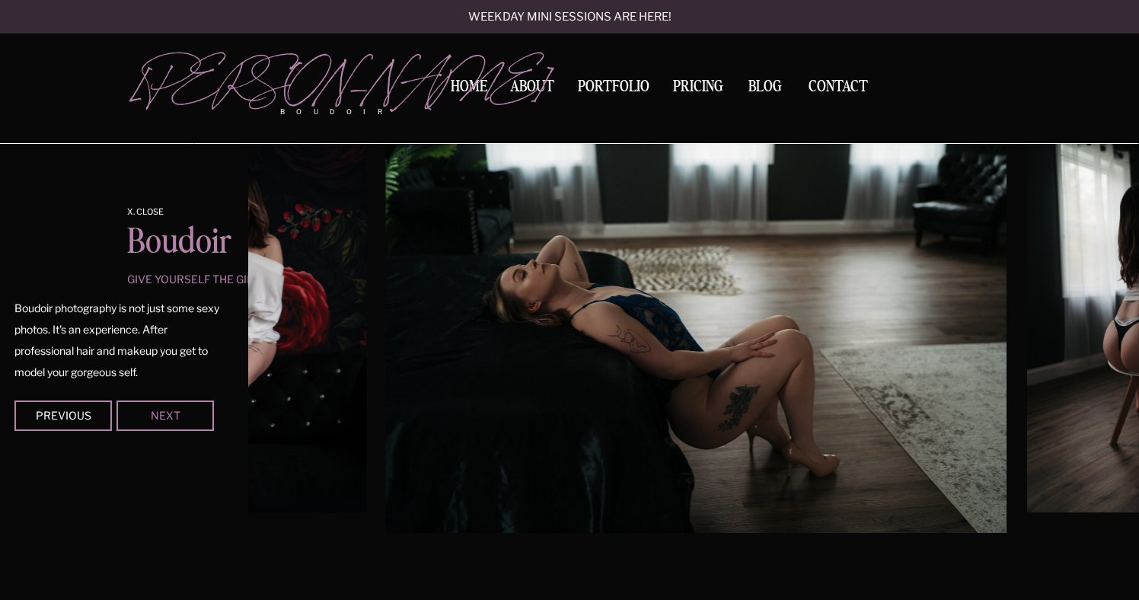
click at [170, 416] on div "Next" at bounding box center [165, 414] width 91 height 9
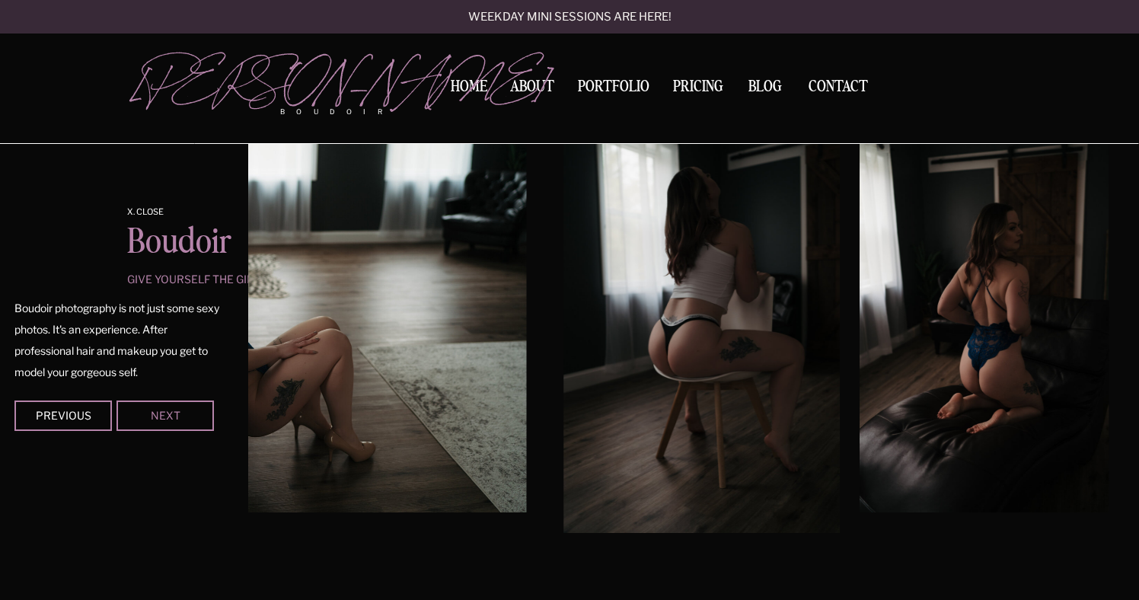
click at [170, 416] on div "Next" at bounding box center [165, 414] width 91 height 9
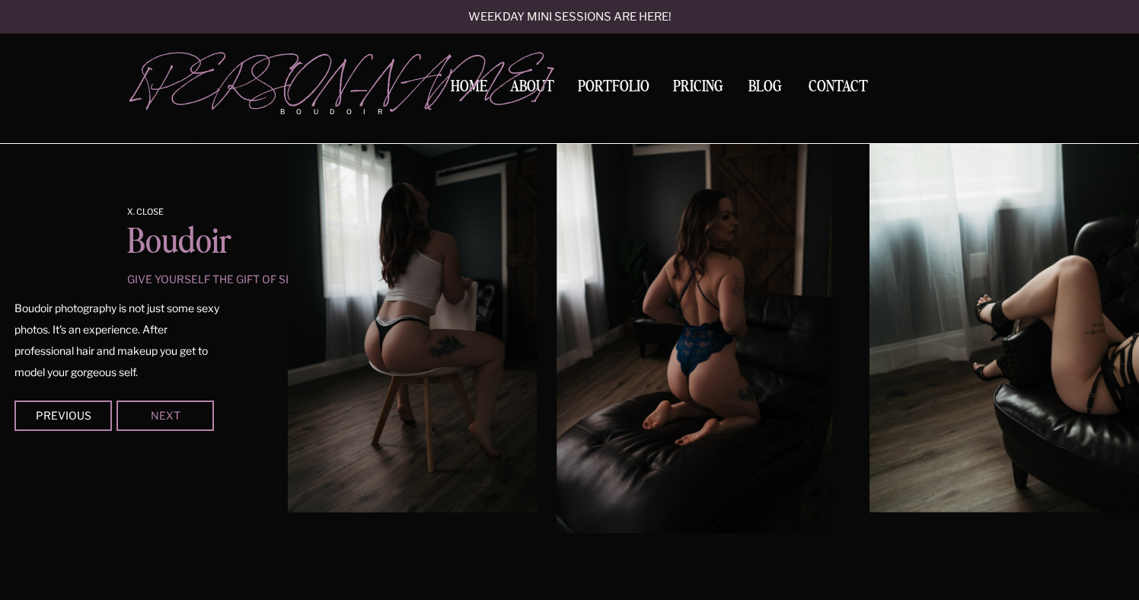
click at [170, 416] on div "Next" at bounding box center [165, 414] width 91 height 9
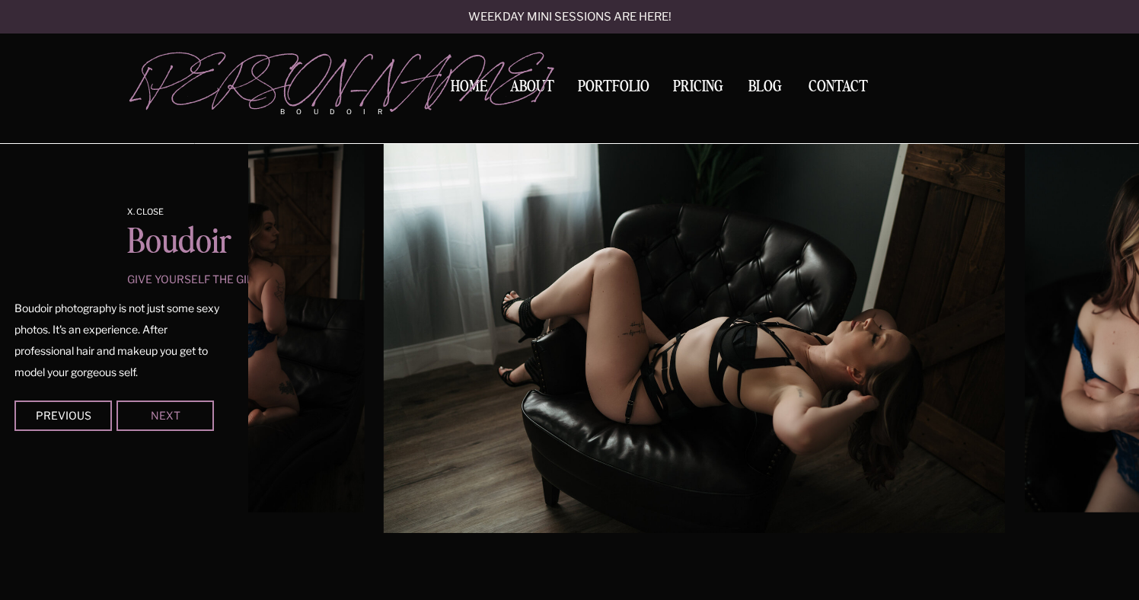
click at [170, 416] on div "Next" at bounding box center [165, 414] width 91 height 9
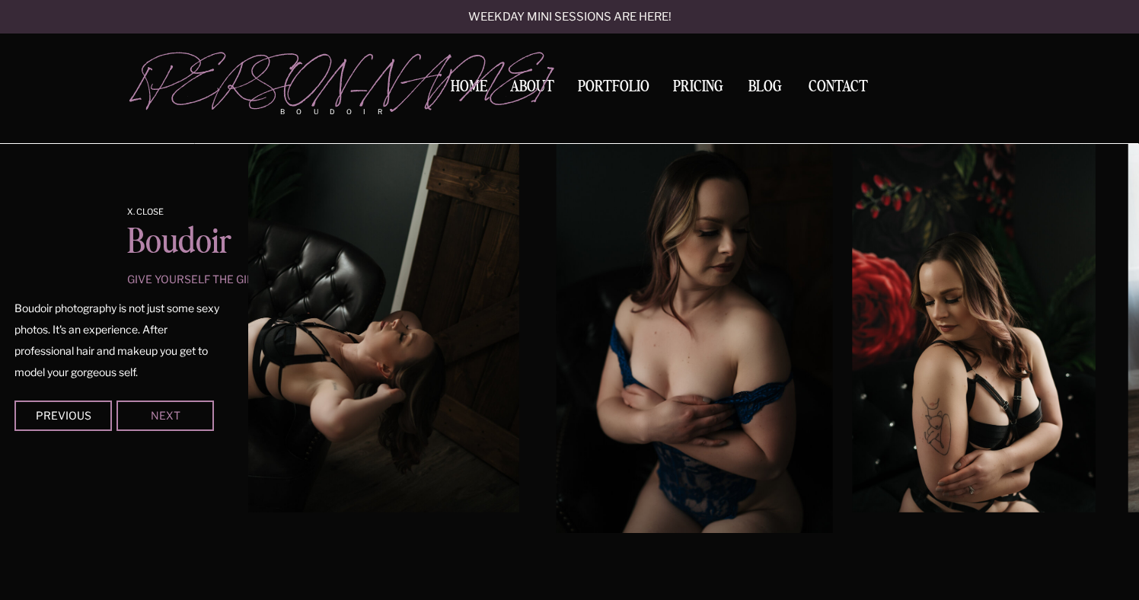
click at [160, 416] on div "Next" at bounding box center [165, 414] width 91 height 9
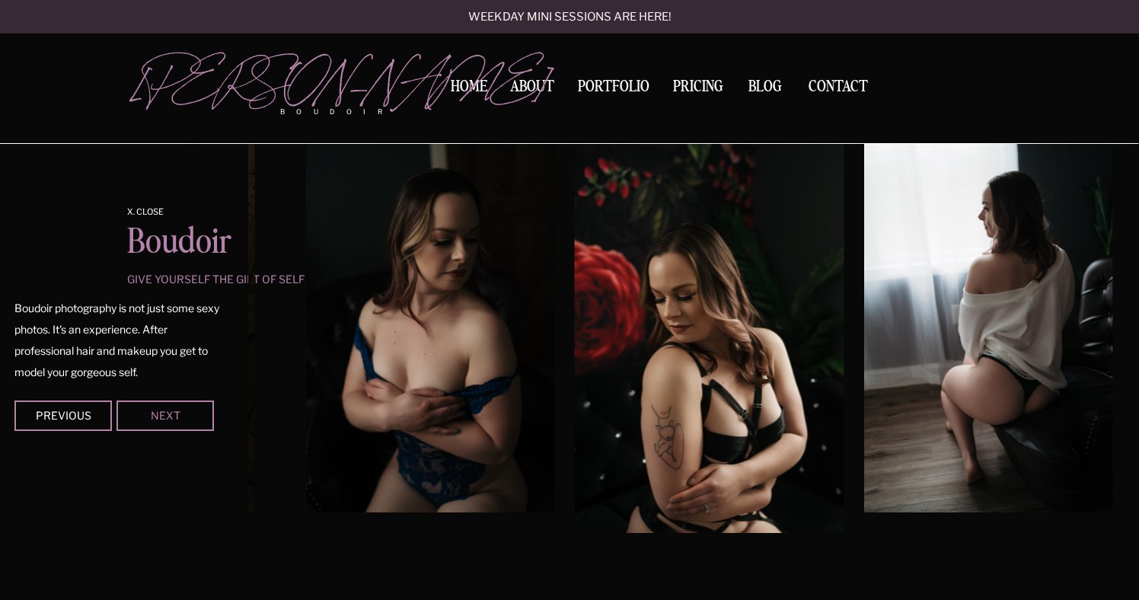
click at [160, 416] on div "Next" at bounding box center [165, 414] width 91 height 9
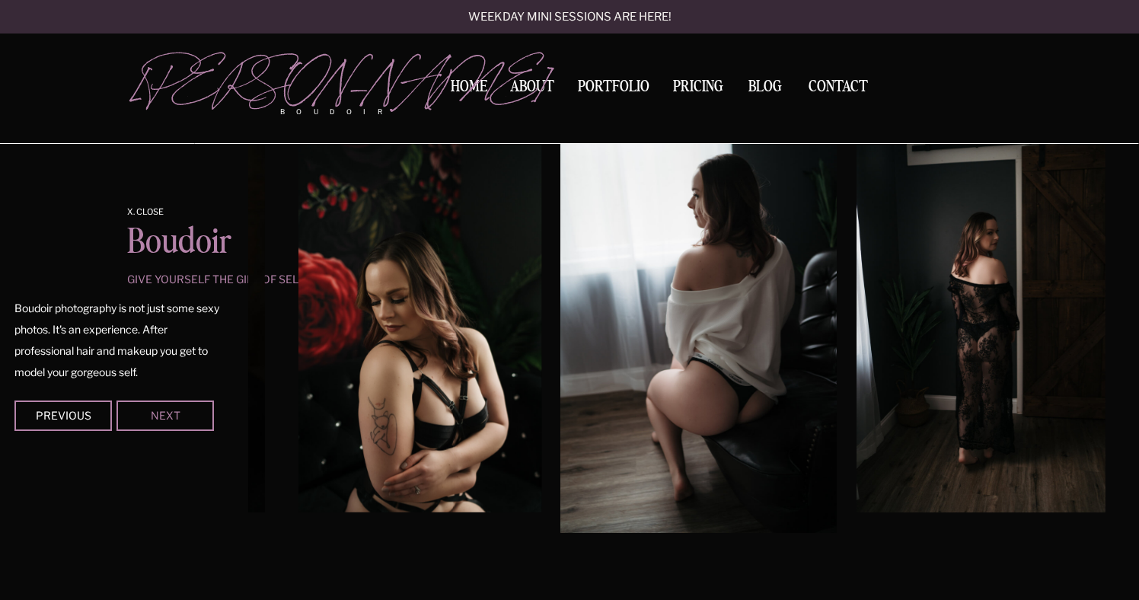
click at [160, 416] on div "Next" at bounding box center [165, 414] width 91 height 9
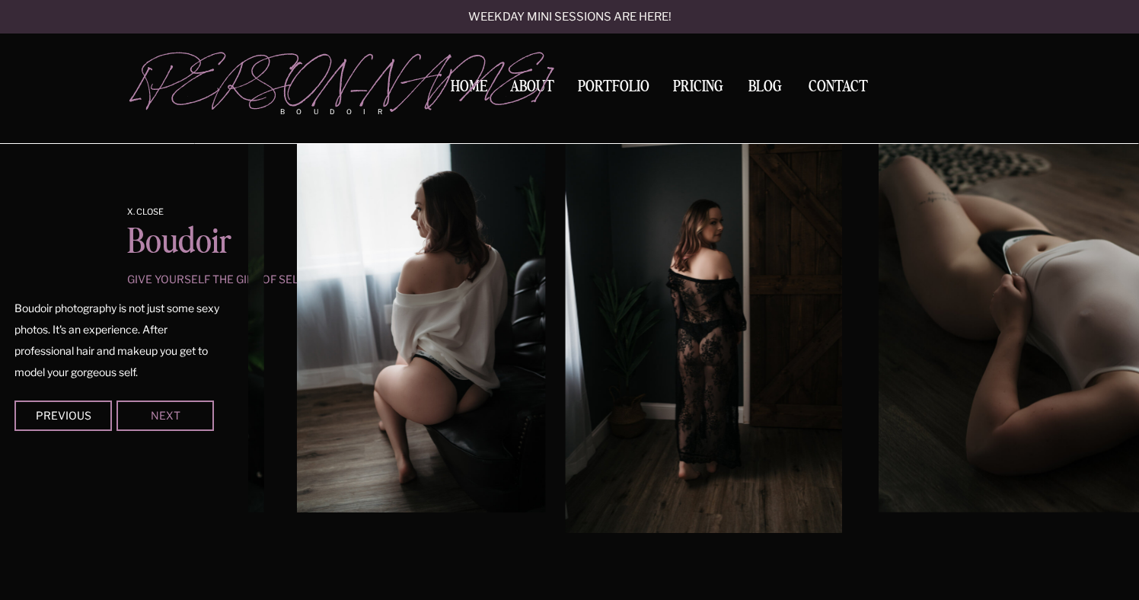
click at [160, 416] on div "Next" at bounding box center [165, 414] width 91 height 9
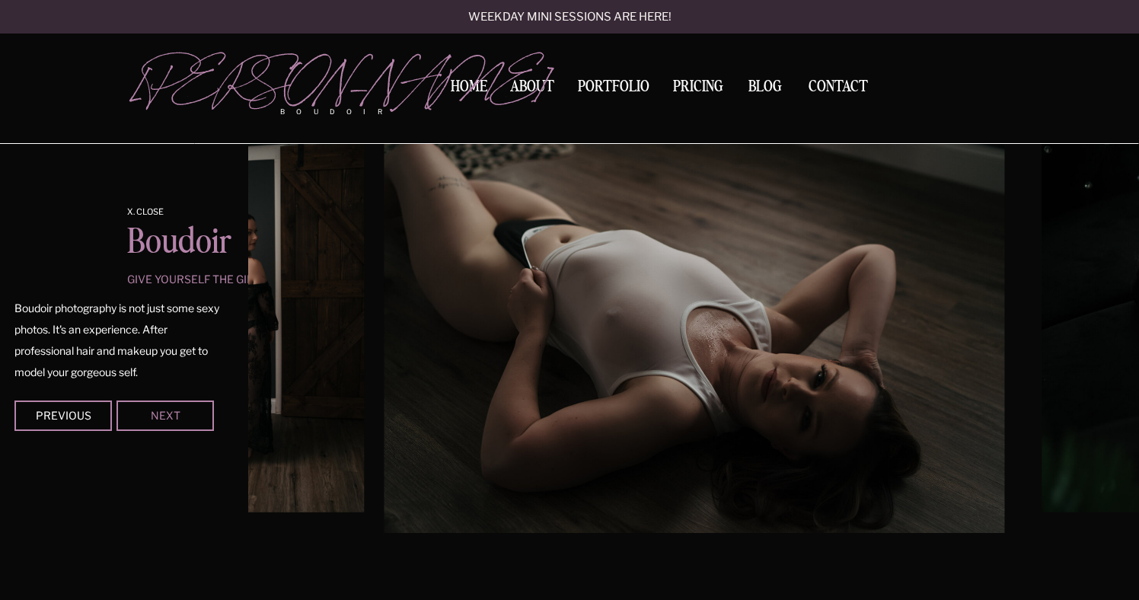
click at [160, 416] on div "Next" at bounding box center [165, 414] width 91 height 9
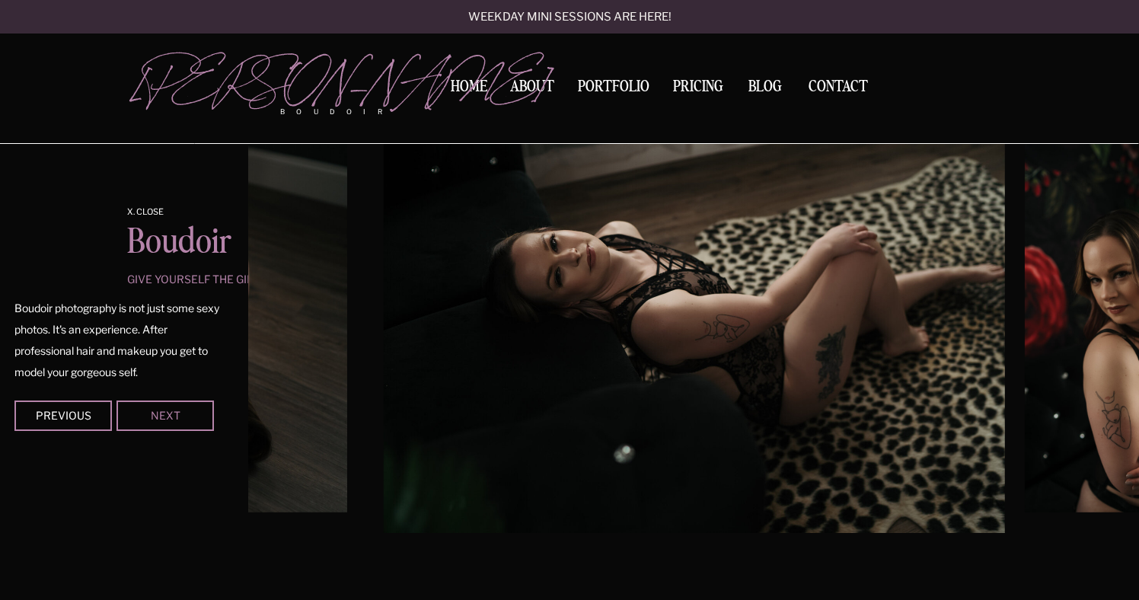
click at [160, 416] on div "Next" at bounding box center [165, 414] width 91 height 9
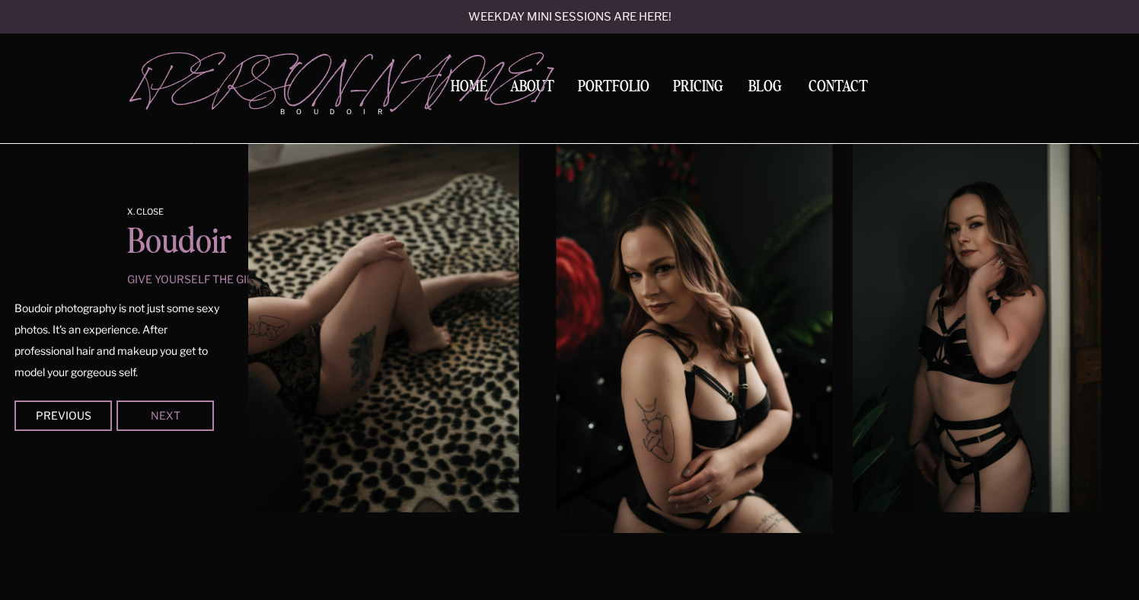
click at [160, 416] on div "Next" at bounding box center [165, 414] width 91 height 9
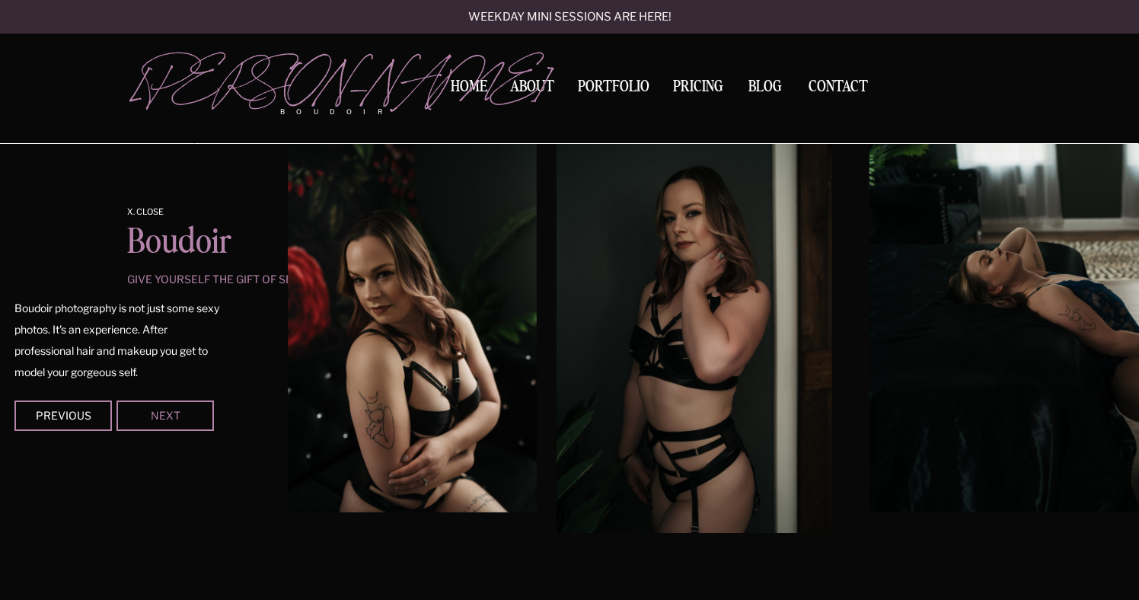
click at [160, 416] on div "Next" at bounding box center [165, 414] width 91 height 9
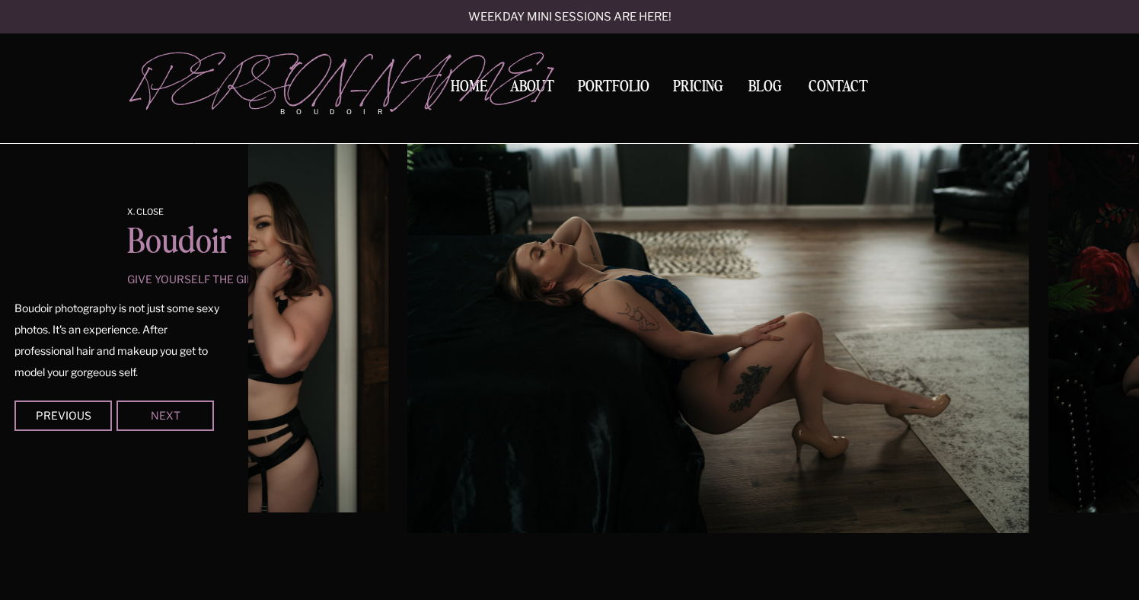
click at [160, 416] on div "Next" at bounding box center [165, 414] width 91 height 9
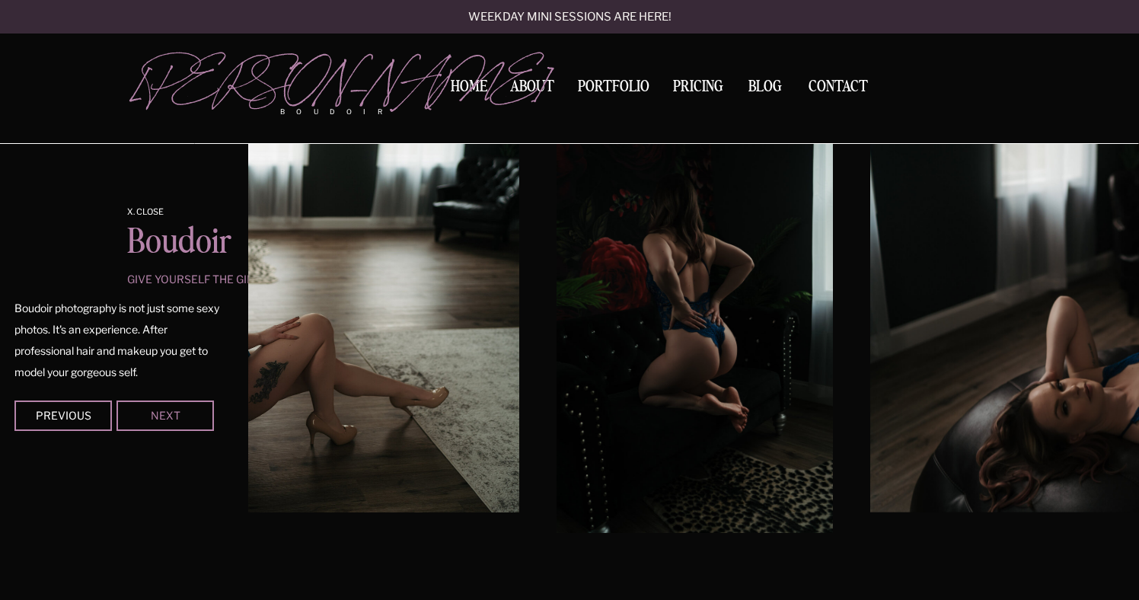
click at [160, 416] on div "Next" at bounding box center [165, 414] width 91 height 9
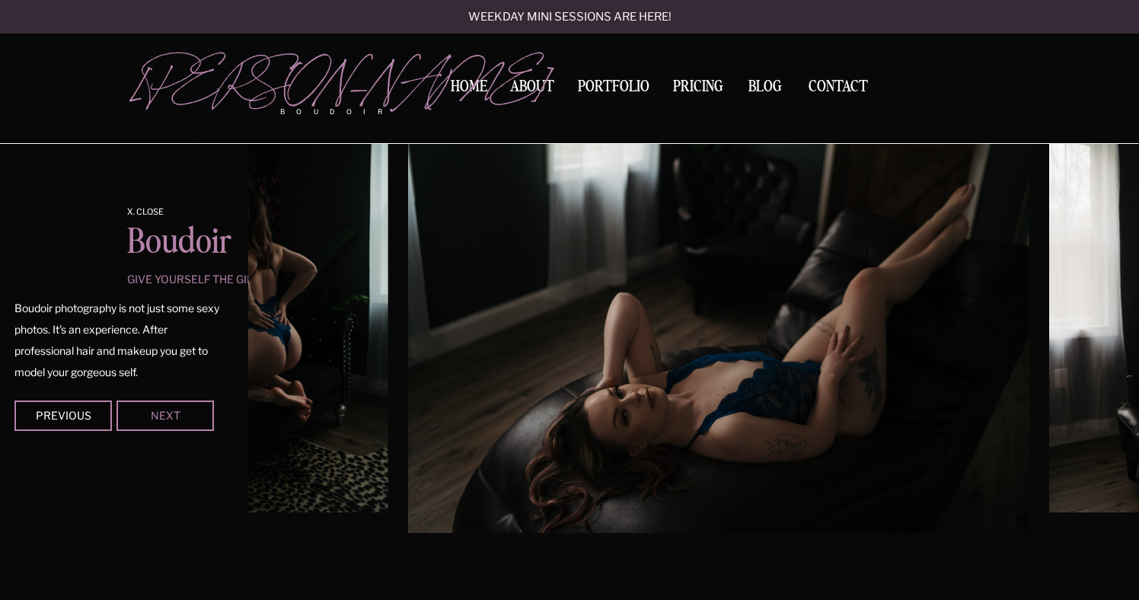
click at [160, 416] on div "Next" at bounding box center [165, 414] width 91 height 9
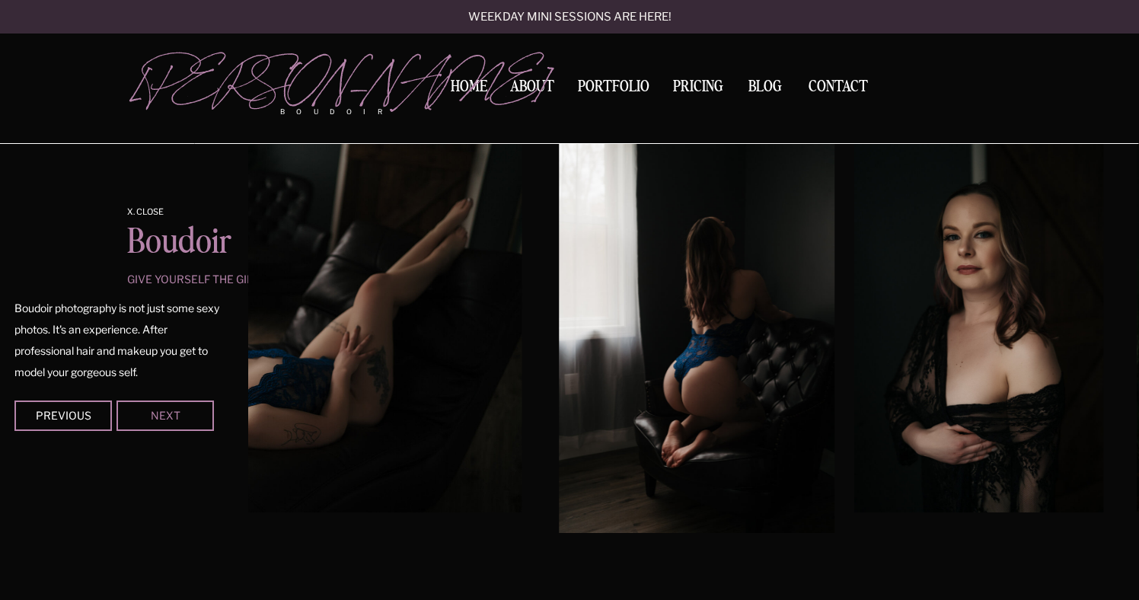
click at [160, 416] on div "Next" at bounding box center [165, 414] width 91 height 9
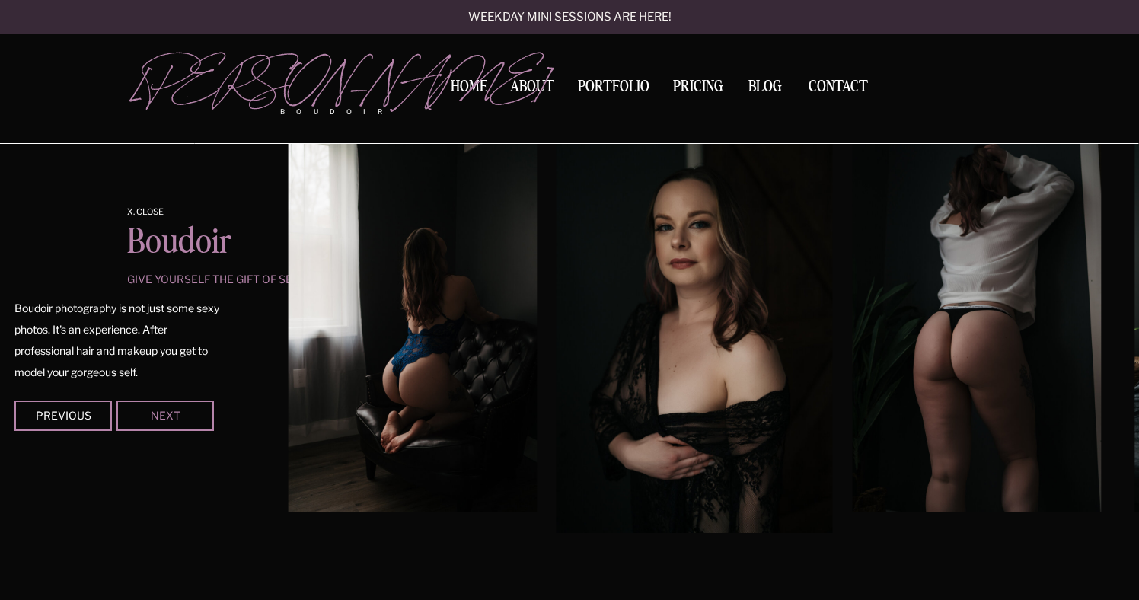
click at [193, 418] on div "Next" at bounding box center [165, 414] width 91 height 9
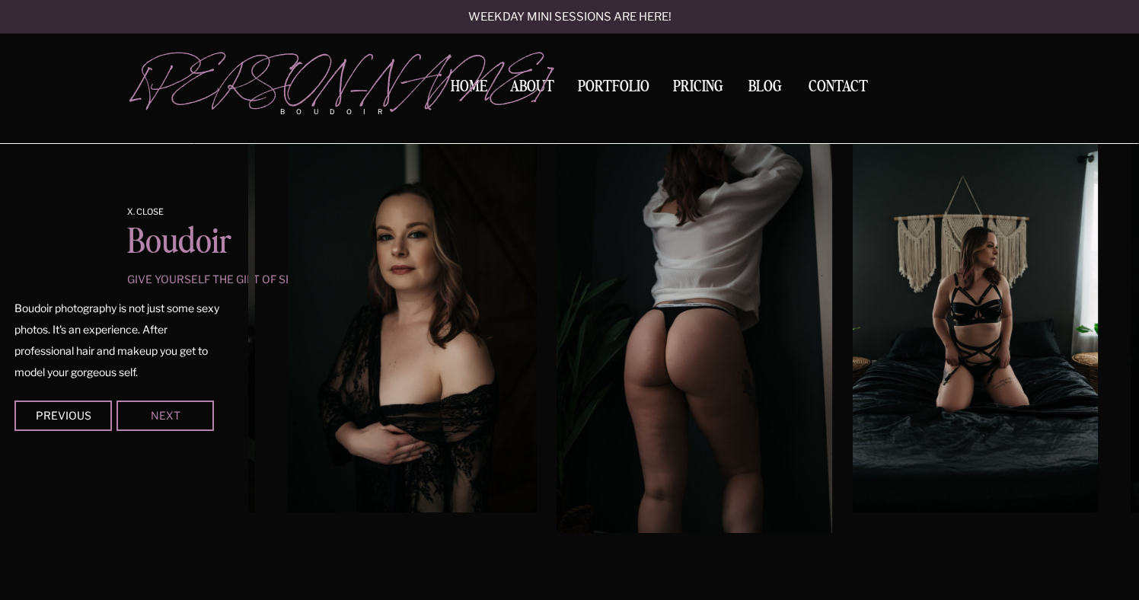
click at [193, 418] on div "Next" at bounding box center [165, 414] width 91 height 9
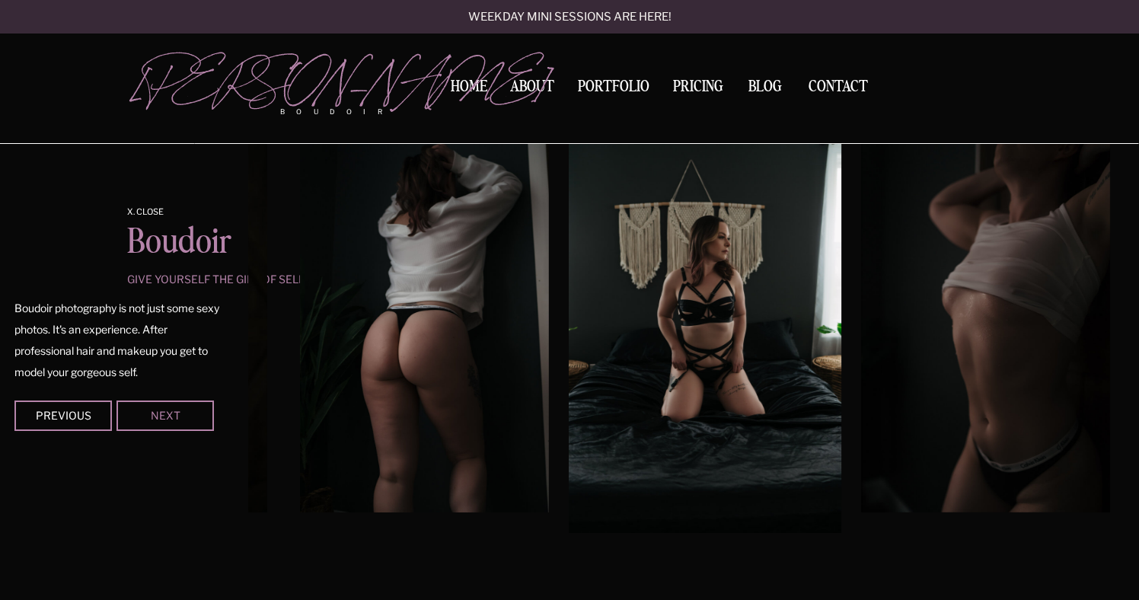
click at [193, 418] on div "Next" at bounding box center [165, 414] width 91 height 9
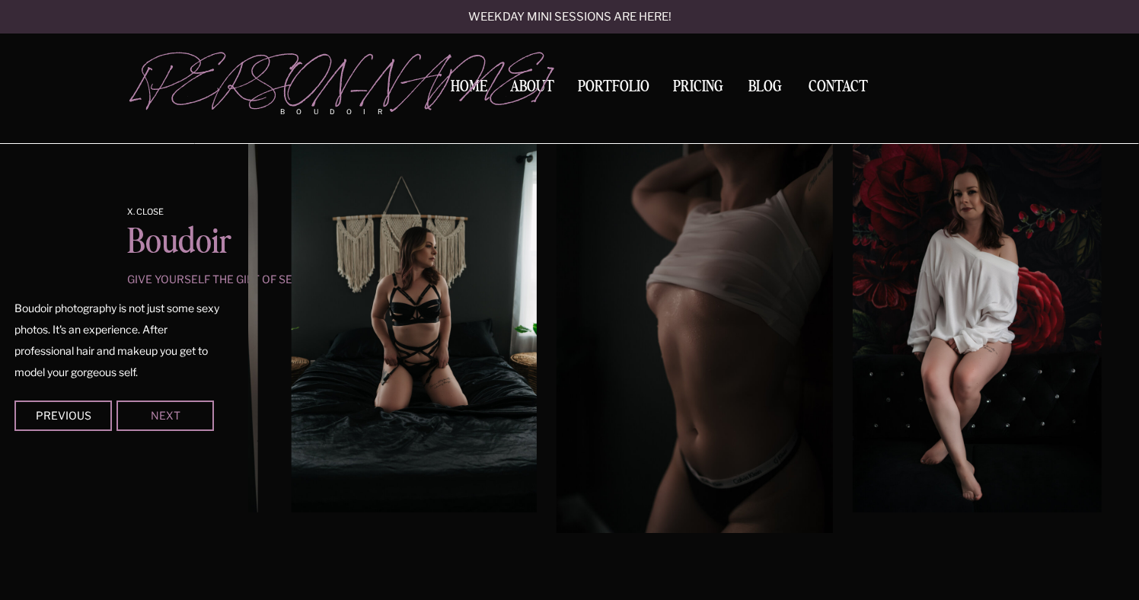
click at [193, 418] on div "Next" at bounding box center [165, 414] width 91 height 9
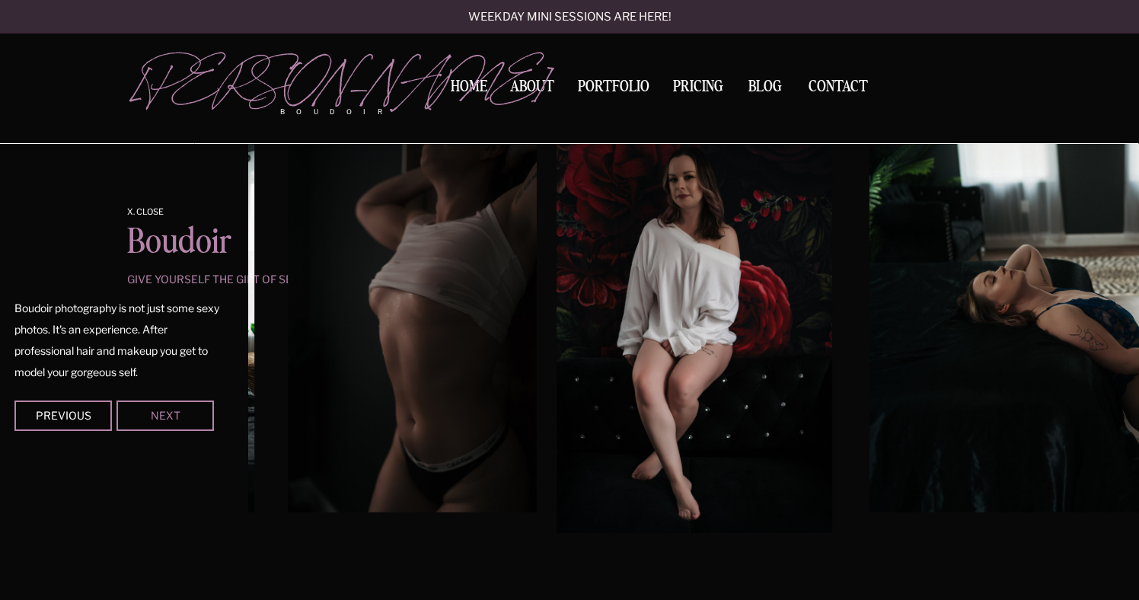
click at [193, 418] on div "Next" at bounding box center [165, 414] width 91 height 9
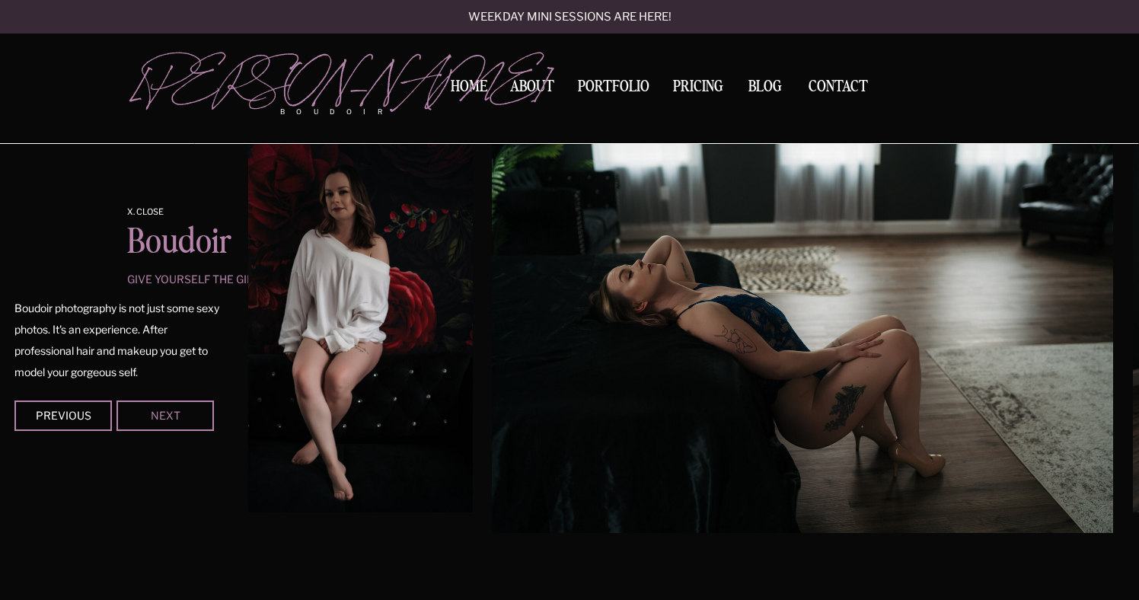
click at [193, 418] on div "Next" at bounding box center [165, 414] width 91 height 9
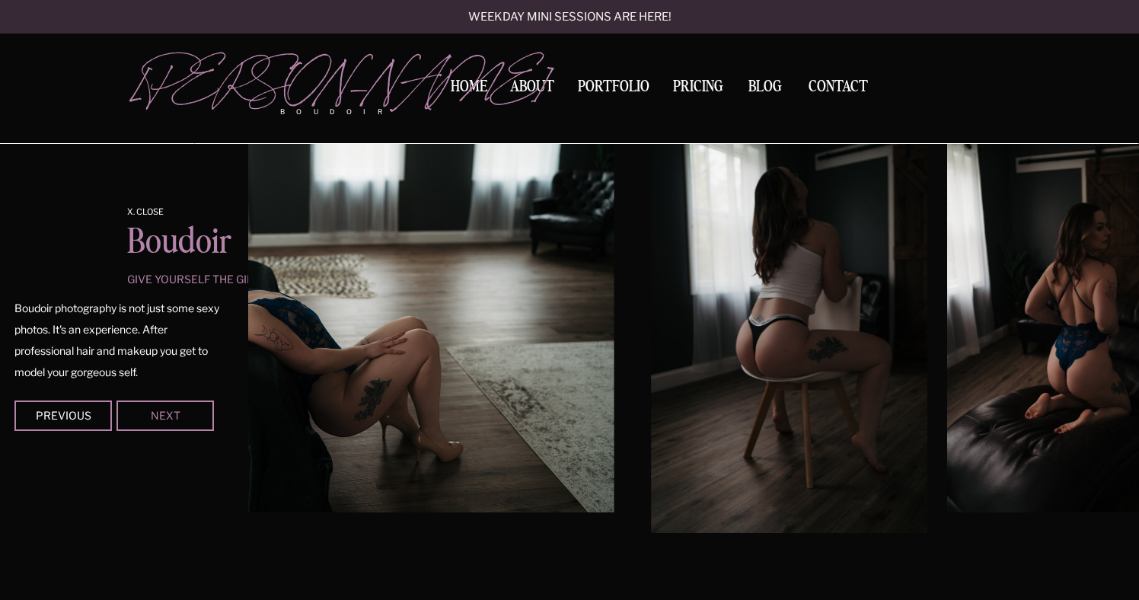
click at [193, 418] on div "Next" at bounding box center [165, 414] width 91 height 9
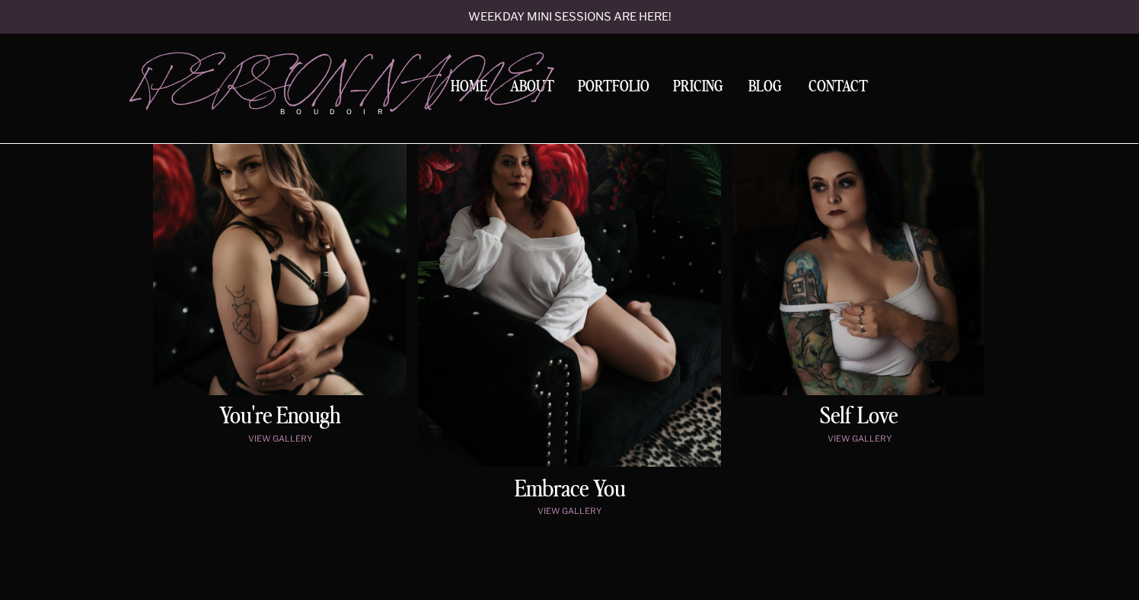
scroll to position [882, 0]
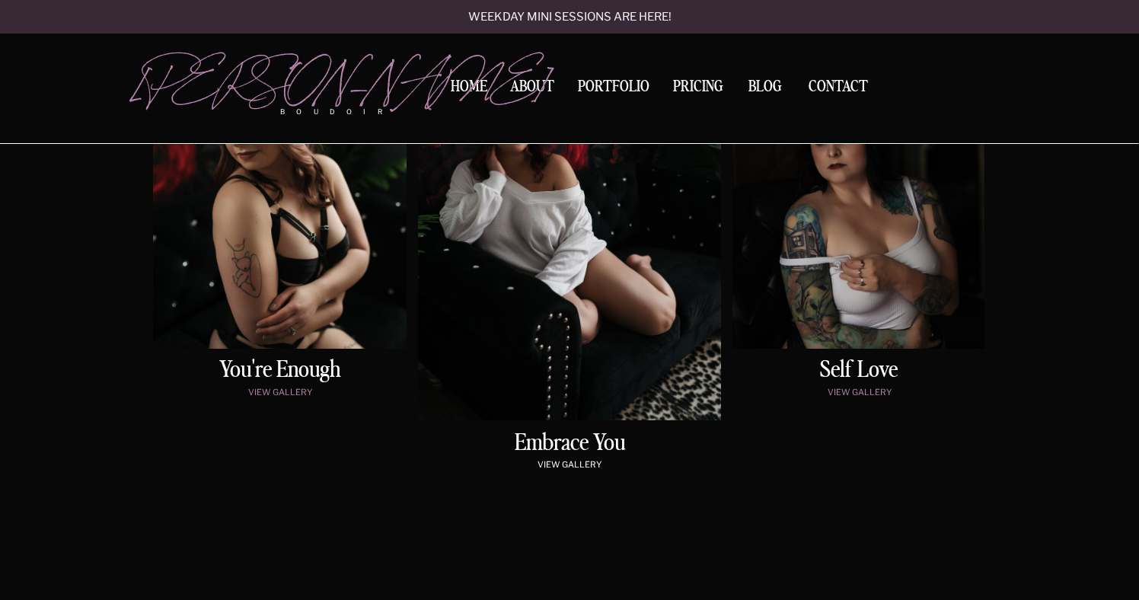
click at [556, 465] on p "view gallery" at bounding box center [569, 466] width 247 height 13
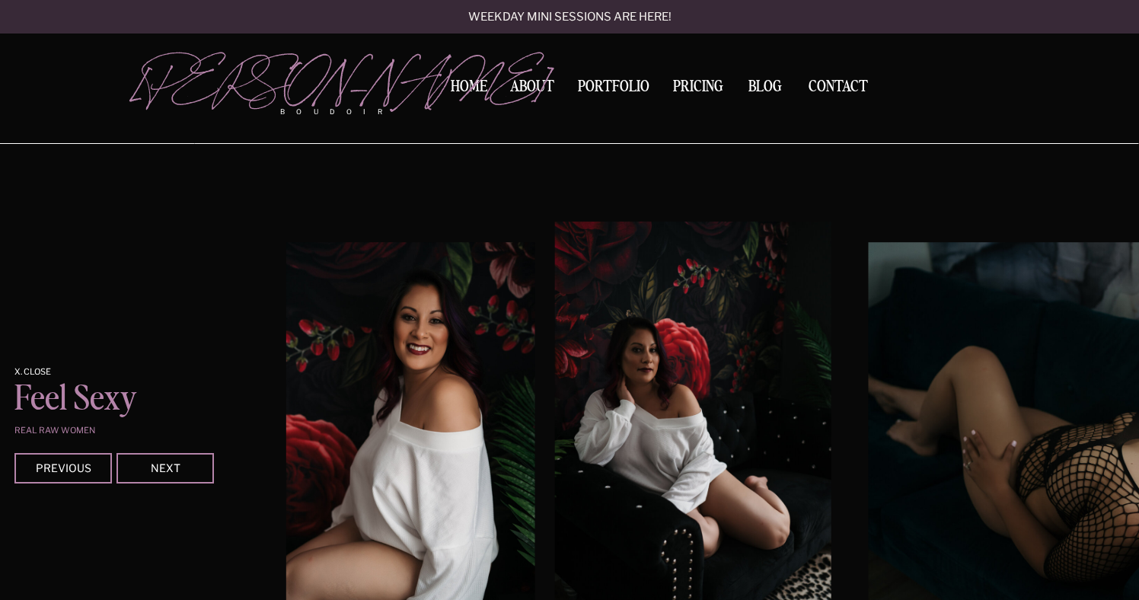
scroll to position [1932, 0]
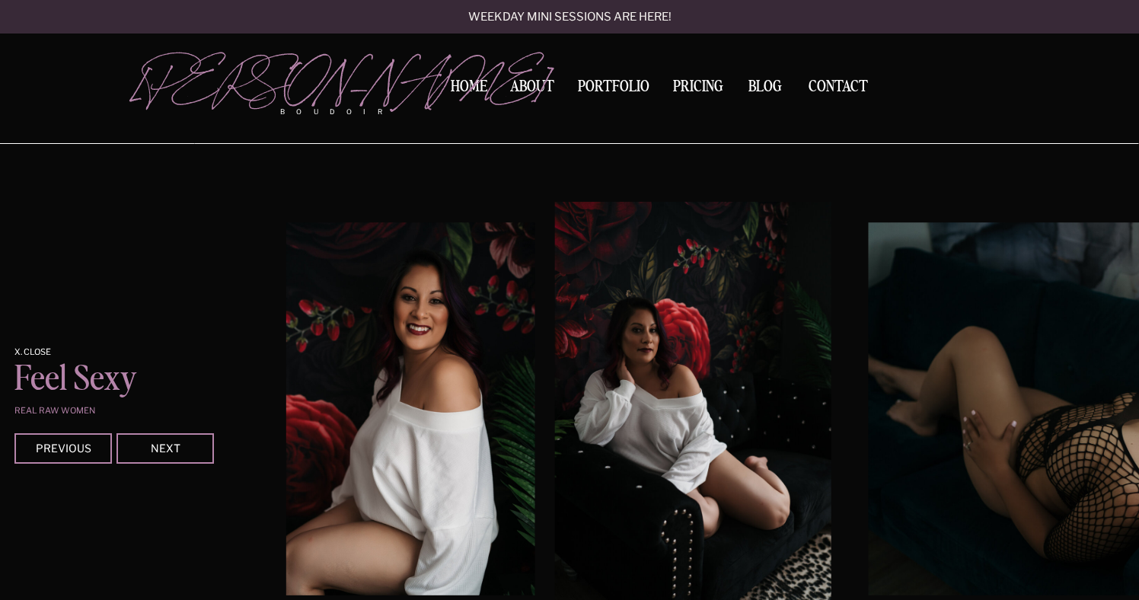
click at [192, 429] on div "Contact BLOG Pricing Portfolio About Home boudoir [GEOGRAPHIC_DATA][PERSON_NAME…" at bounding box center [569, 275] width 1139 height 4415
click at [190, 443] on div "Next" at bounding box center [165, 447] width 91 height 9
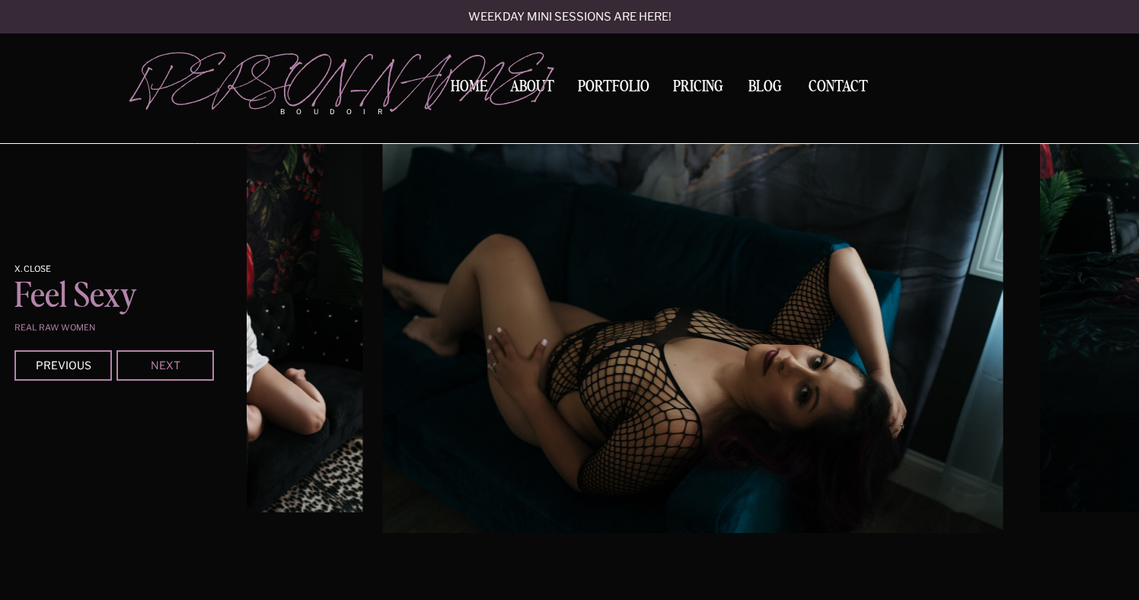
scroll to position [2027, 0]
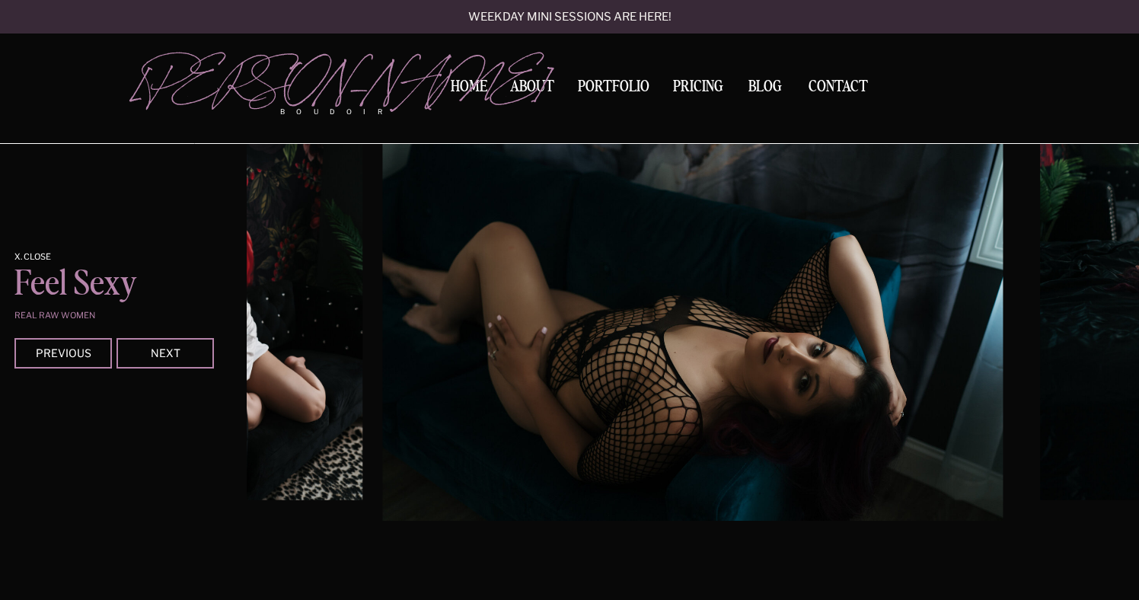
click at [181, 363] on div at bounding box center [164, 353] width 97 height 30
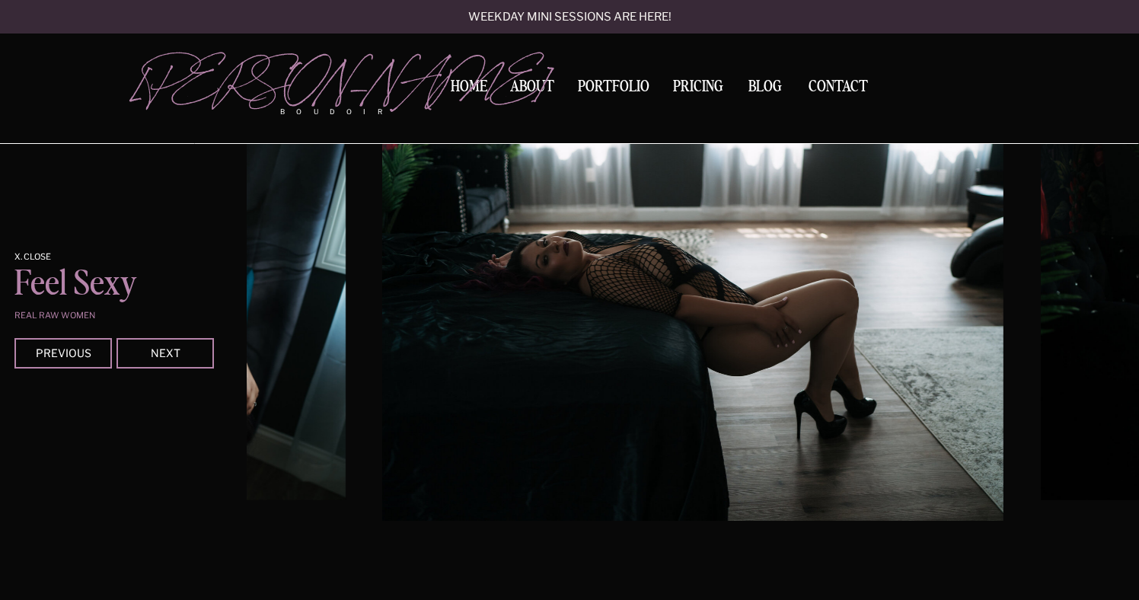
click at [181, 363] on div at bounding box center [164, 353] width 97 height 30
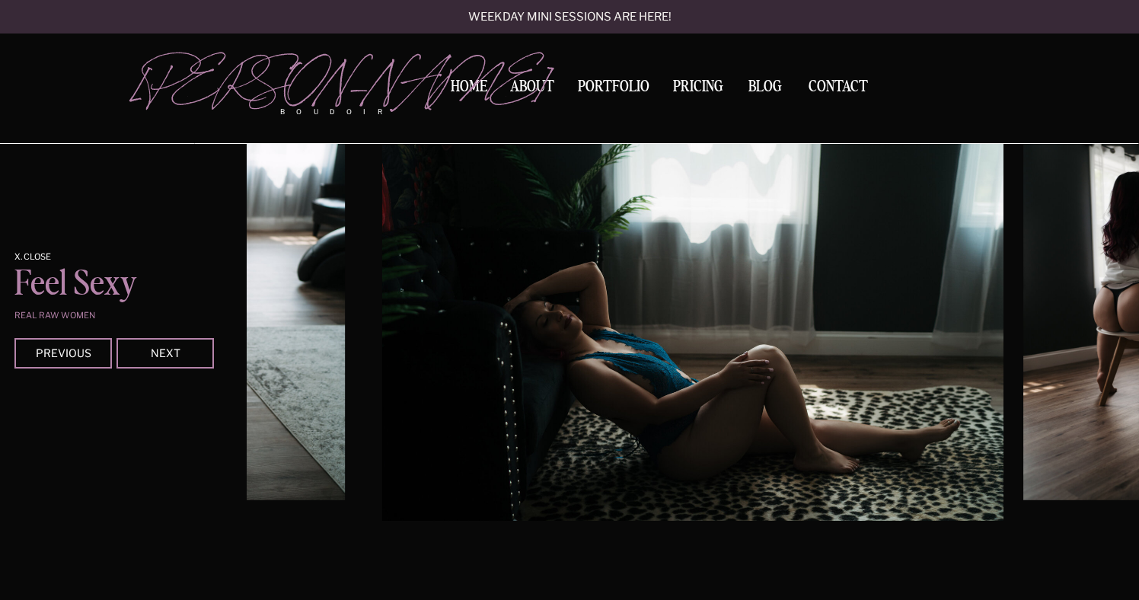
click at [181, 363] on div at bounding box center [164, 353] width 97 height 30
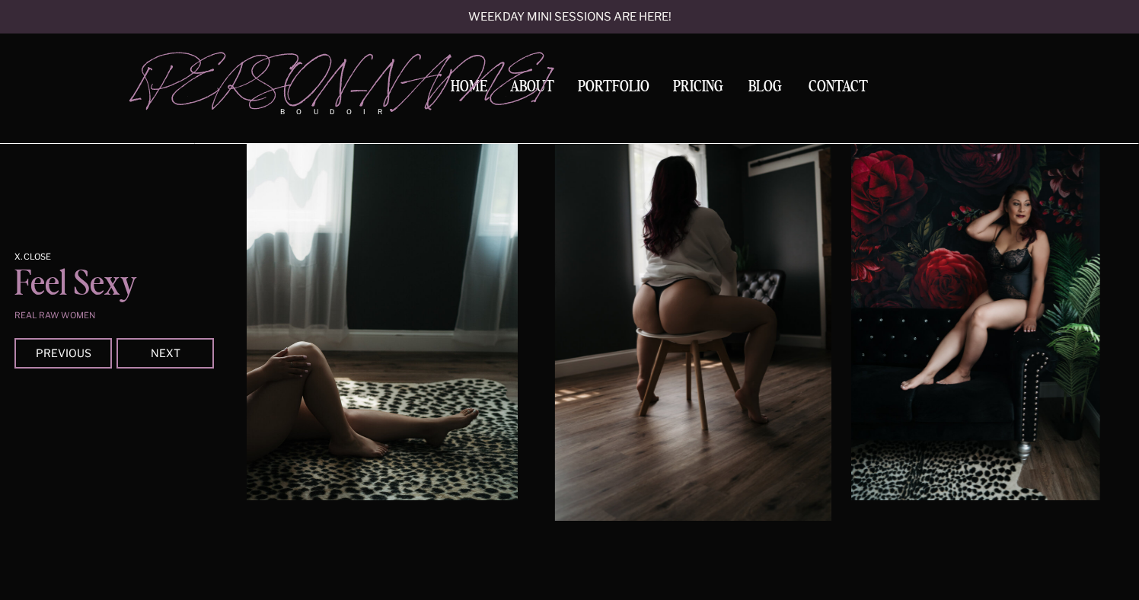
click at [181, 363] on div at bounding box center [164, 353] width 97 height 30
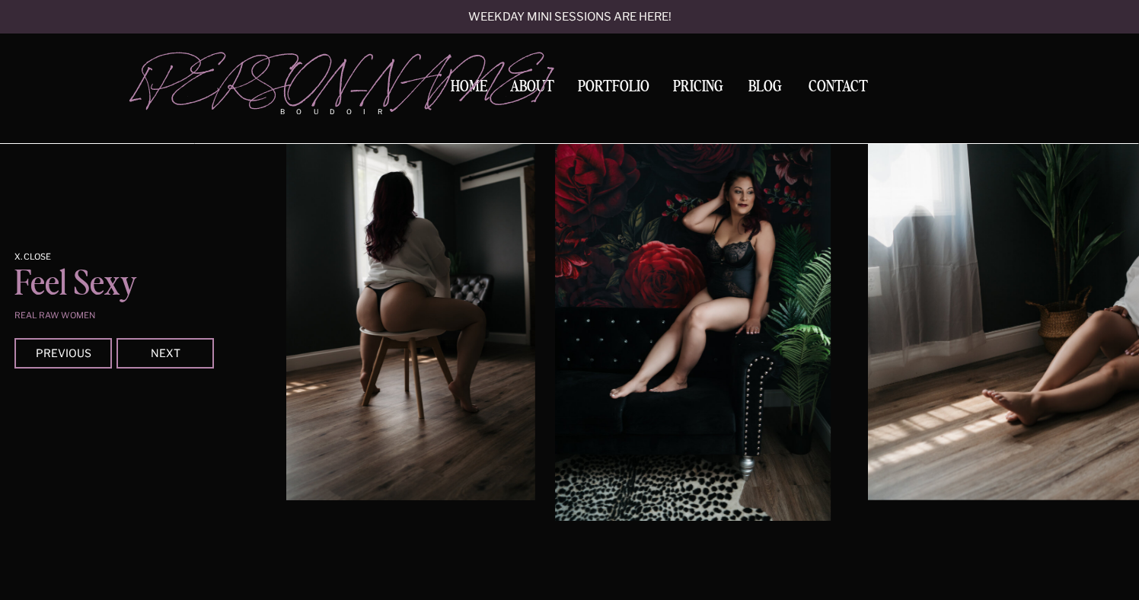
click at [181, 363] on div at bounding box center [164, 353] width 97 height 30
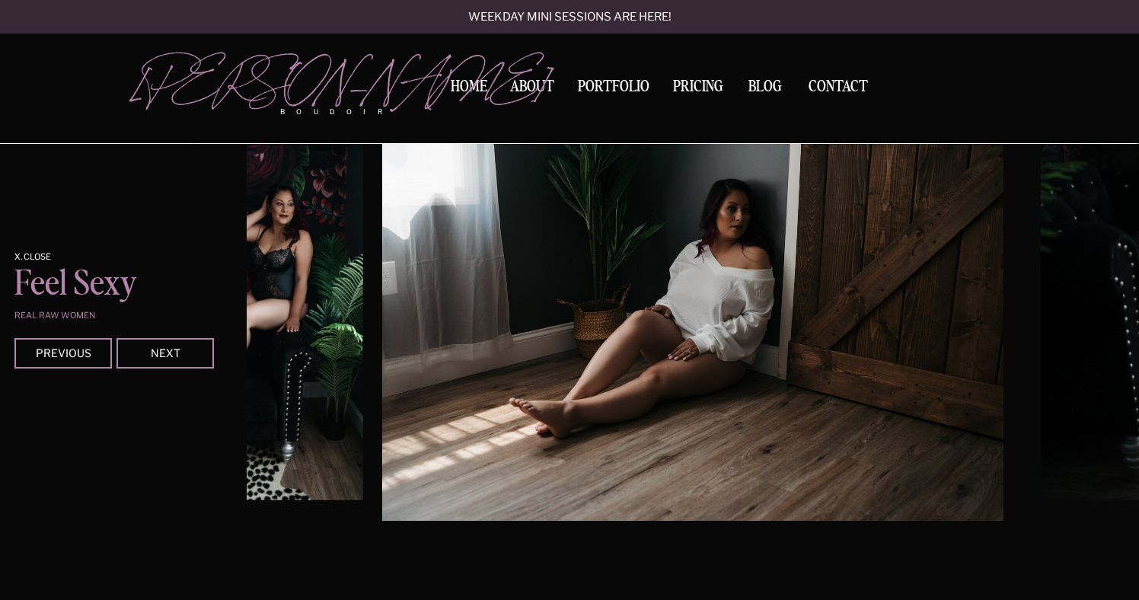
click at [181, 363] on div at bounding box center [164, 353] width 97 height 30
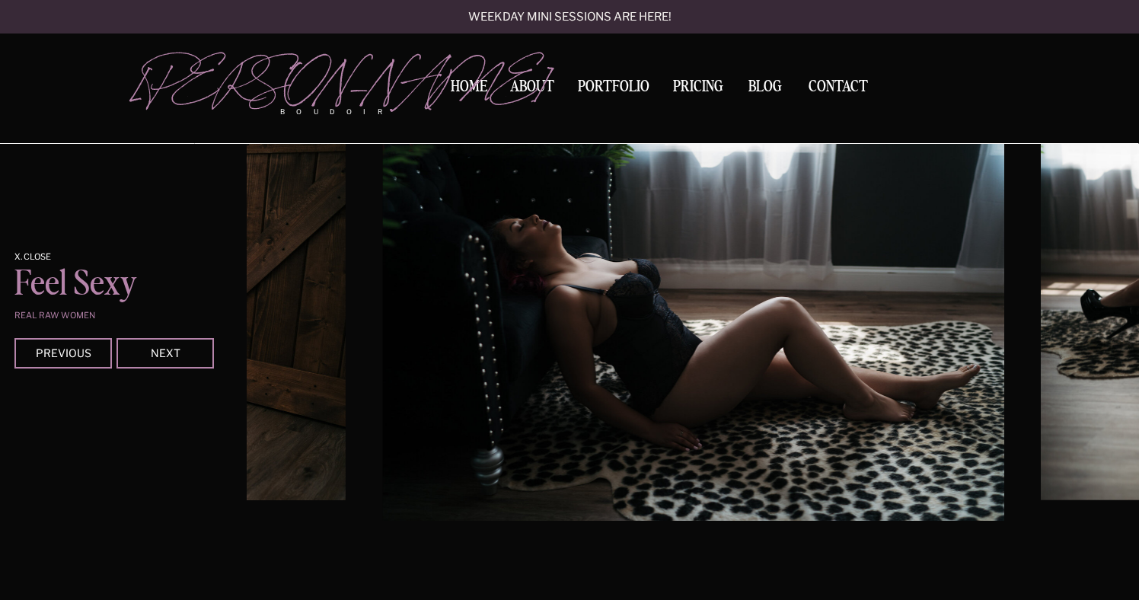
click at [181, 363] on div at bounding box center [164, 353] width 97 height 30
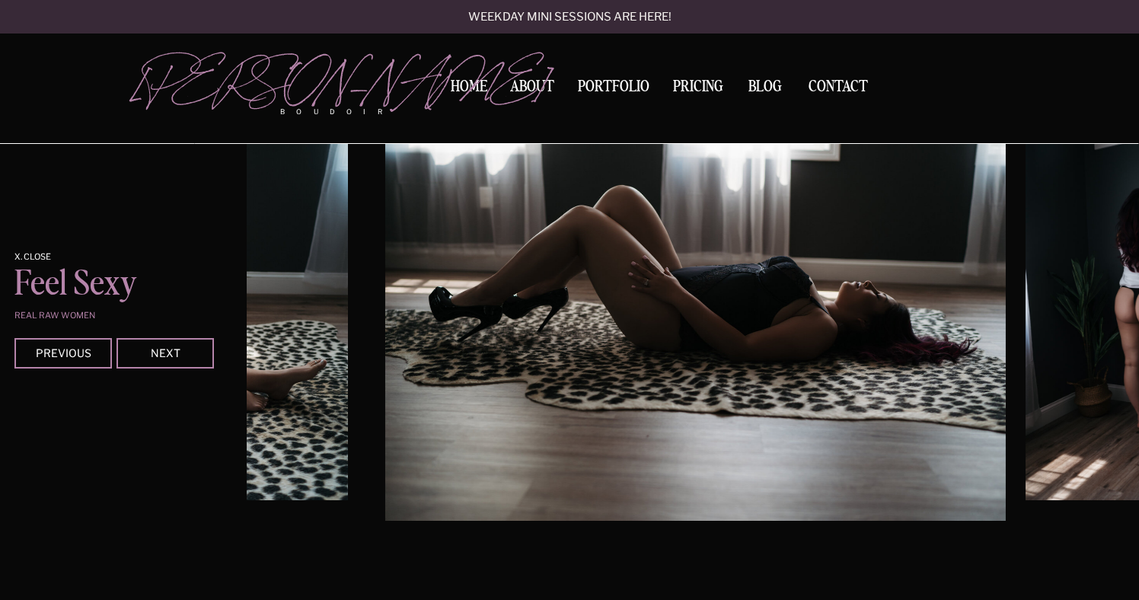
click at [181, 363] on div at bounding box center [164, 353] width 97 height 30
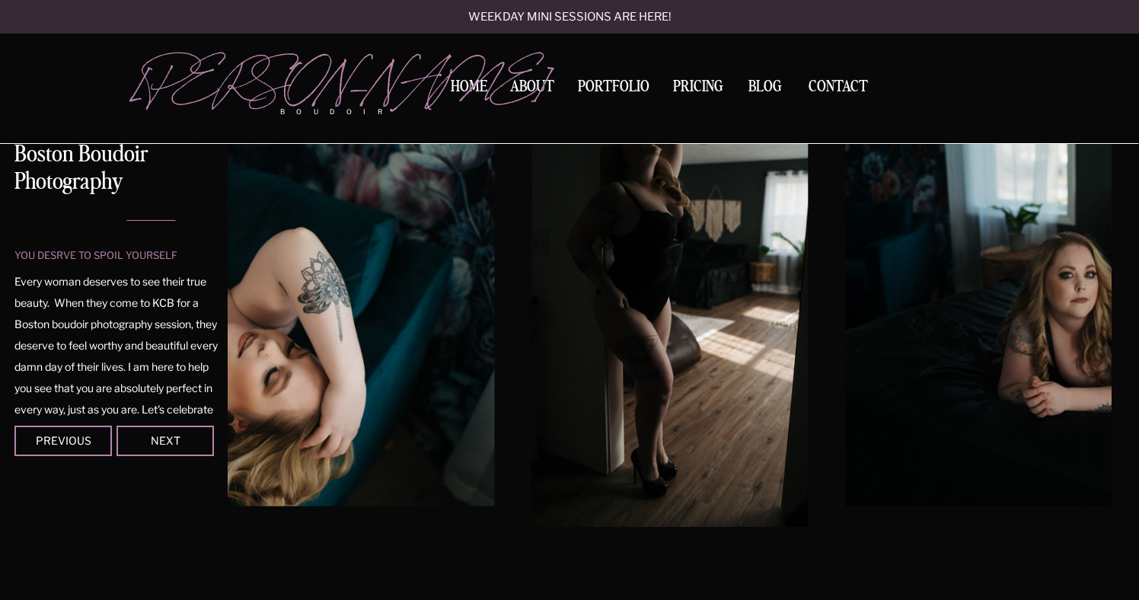
scroll to position [157, 0]
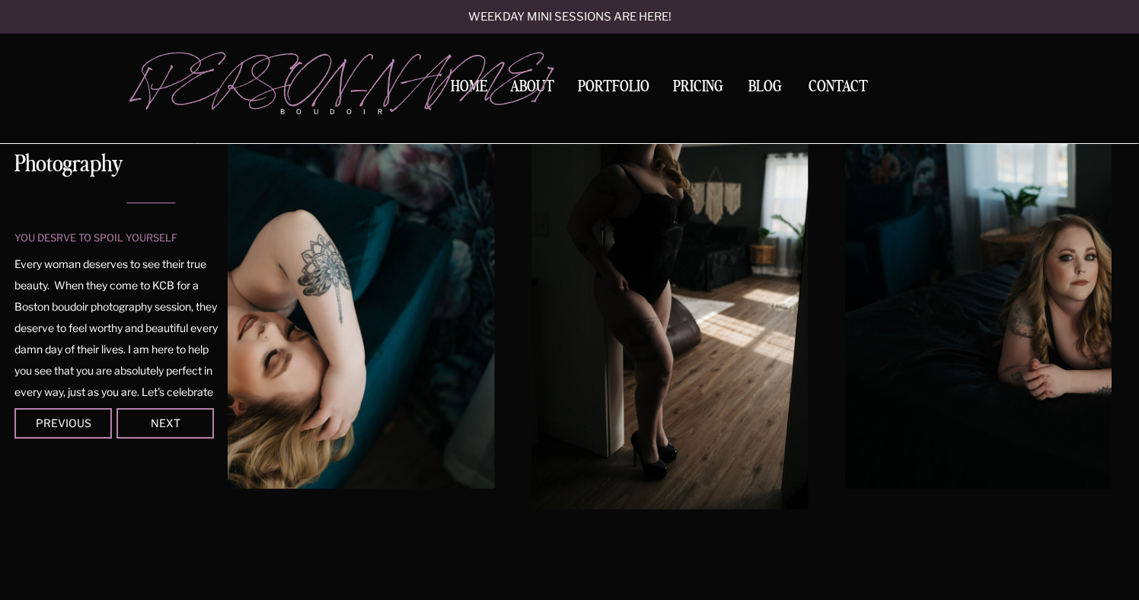
click at [175, 433] on div at bounding box center [164, 423] width 97 height 30
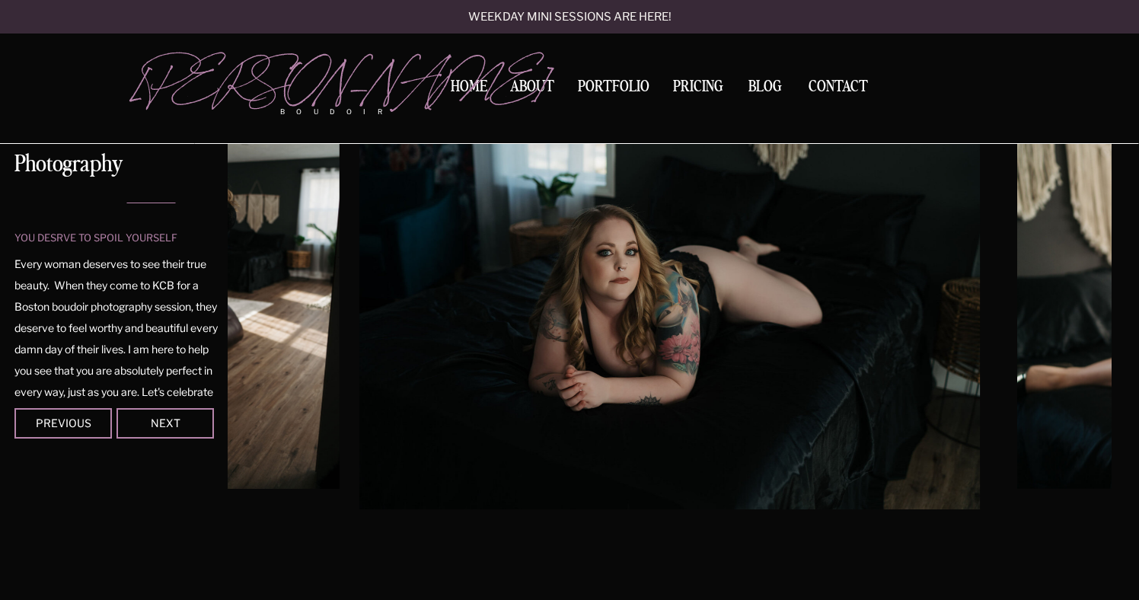
click at [175, 433] on div at bounding box center [164, 423] width 97 height 30
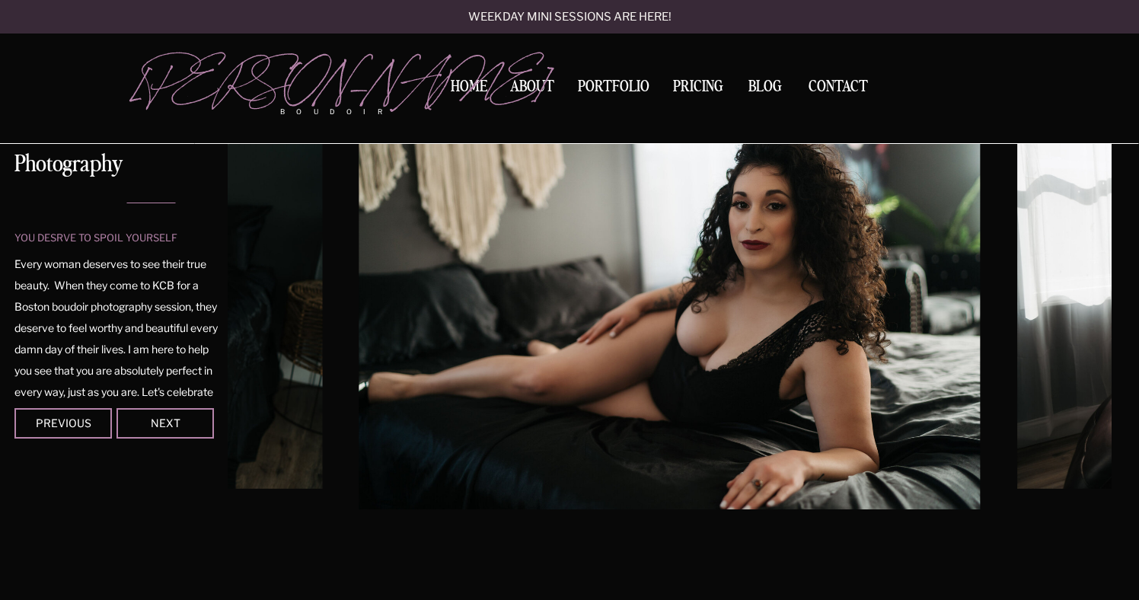
click at [175, 433] on div at bounding box center [164, 423] width 97 height 30
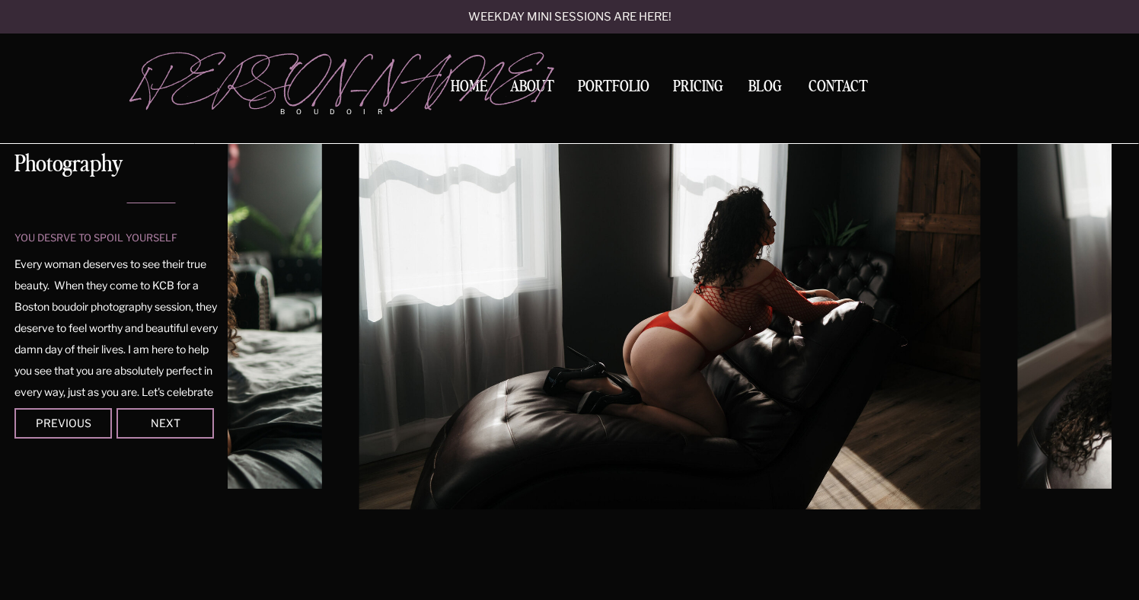
click at [175, 433] on div at bounding box center [164, 423] width 97 height 30
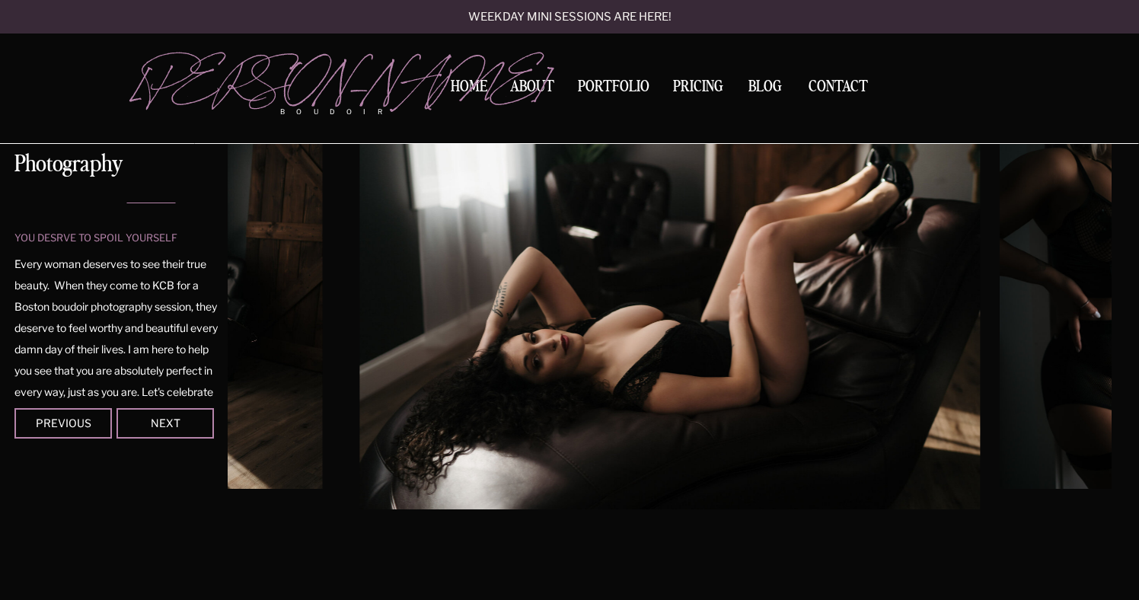
click at [175, 433] on div at bounding box center [164, 423] width 97 height 30
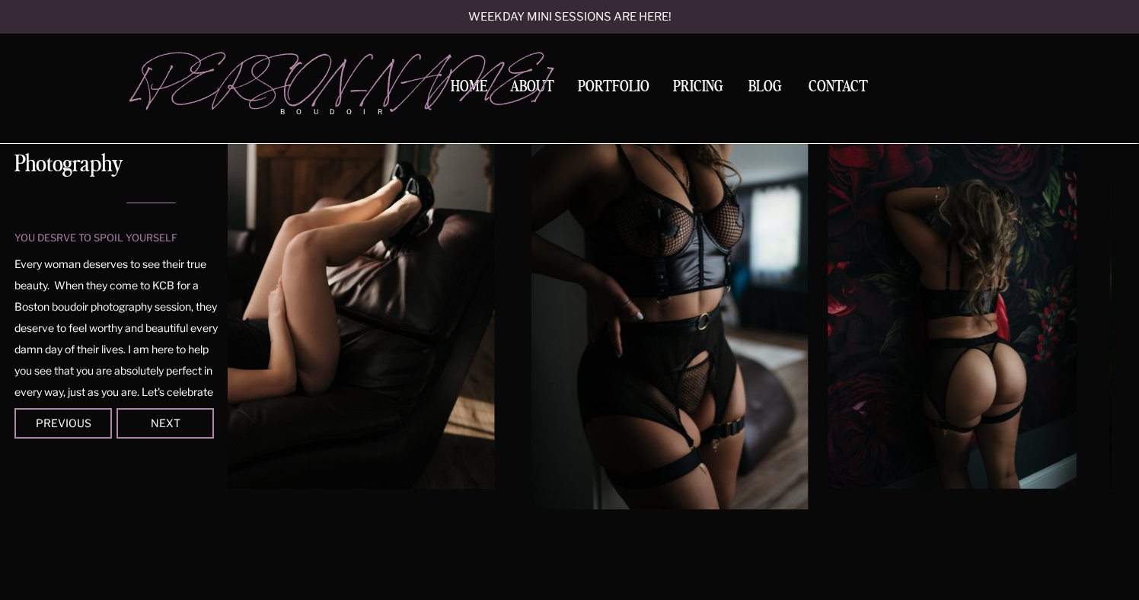
click at [175, 433] on div at bounding box center [164, 423] width 97 height 30
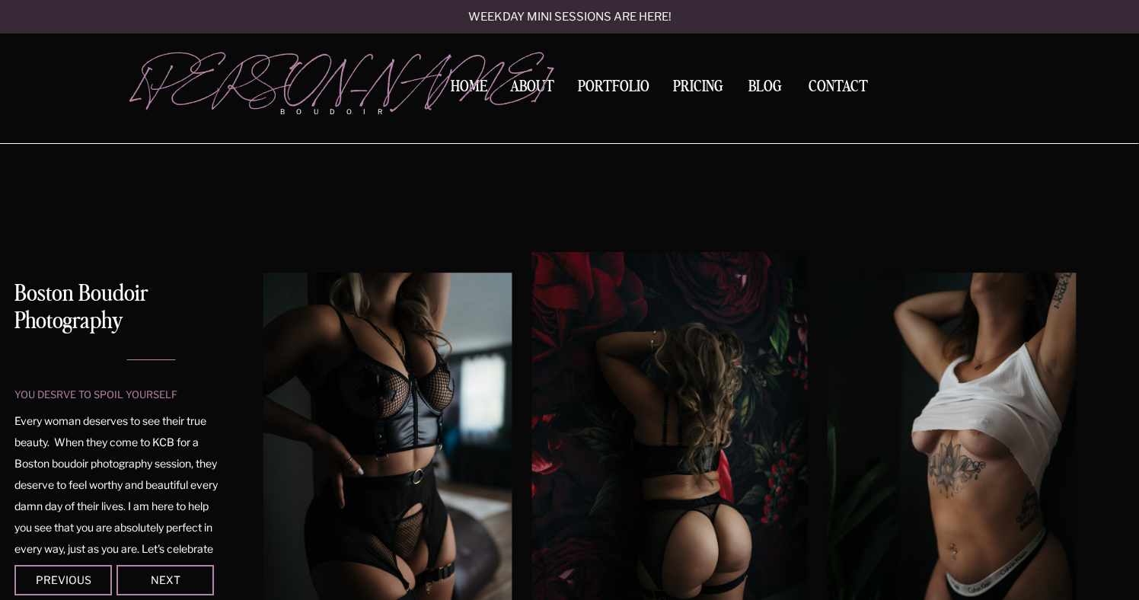
scroll to position [0, 0]
